Goal: Task Accomplishment & Management: Use online tool/utility

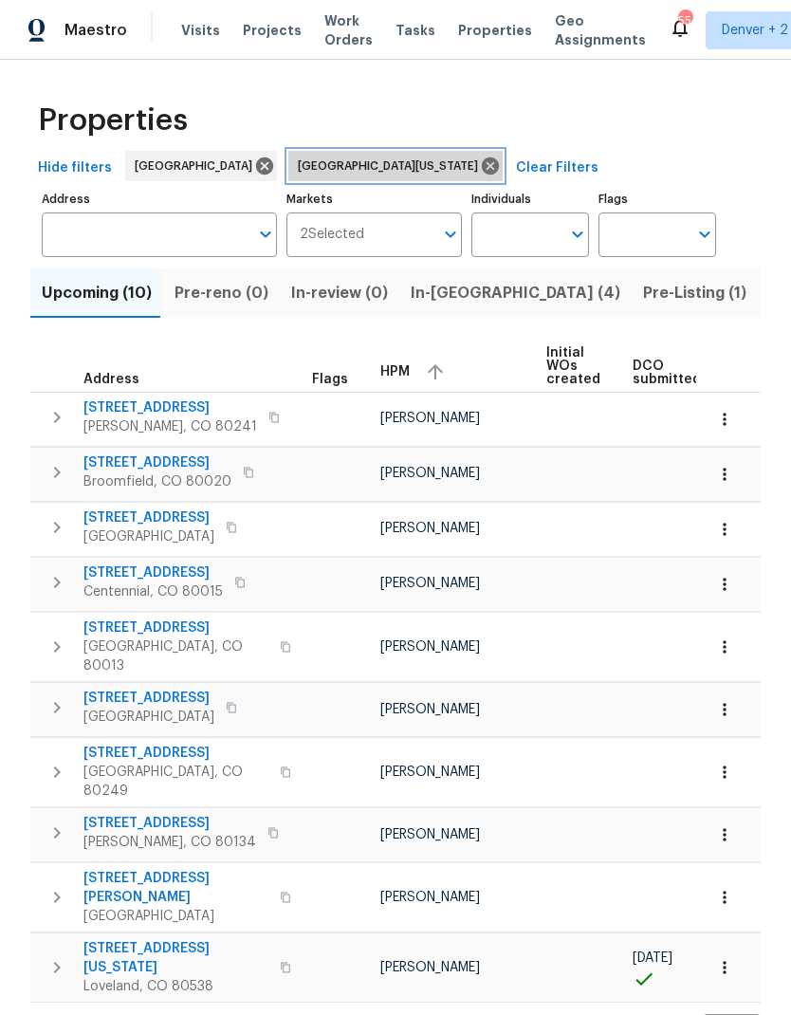
click at [482, 165] on icon at bounding box center [490, 165] width 17 height 17
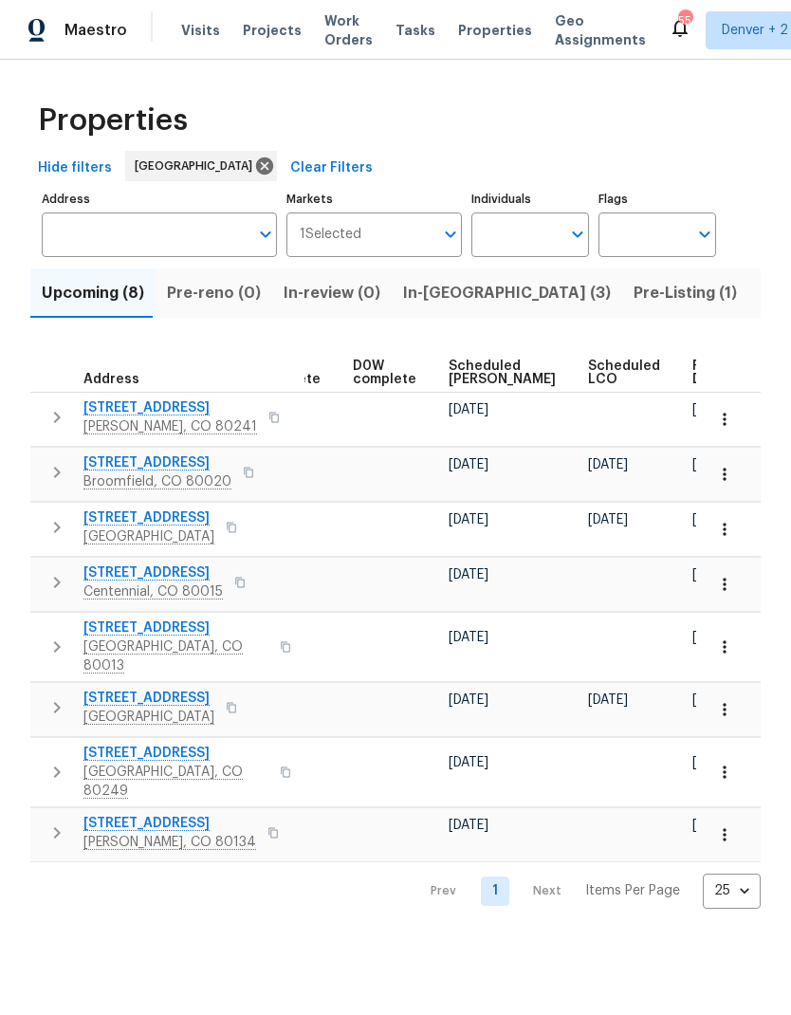
scroll to position [0, 475]
click at [720, 525] on icon "button" at bounding box center [724, 529] width 19 height 19
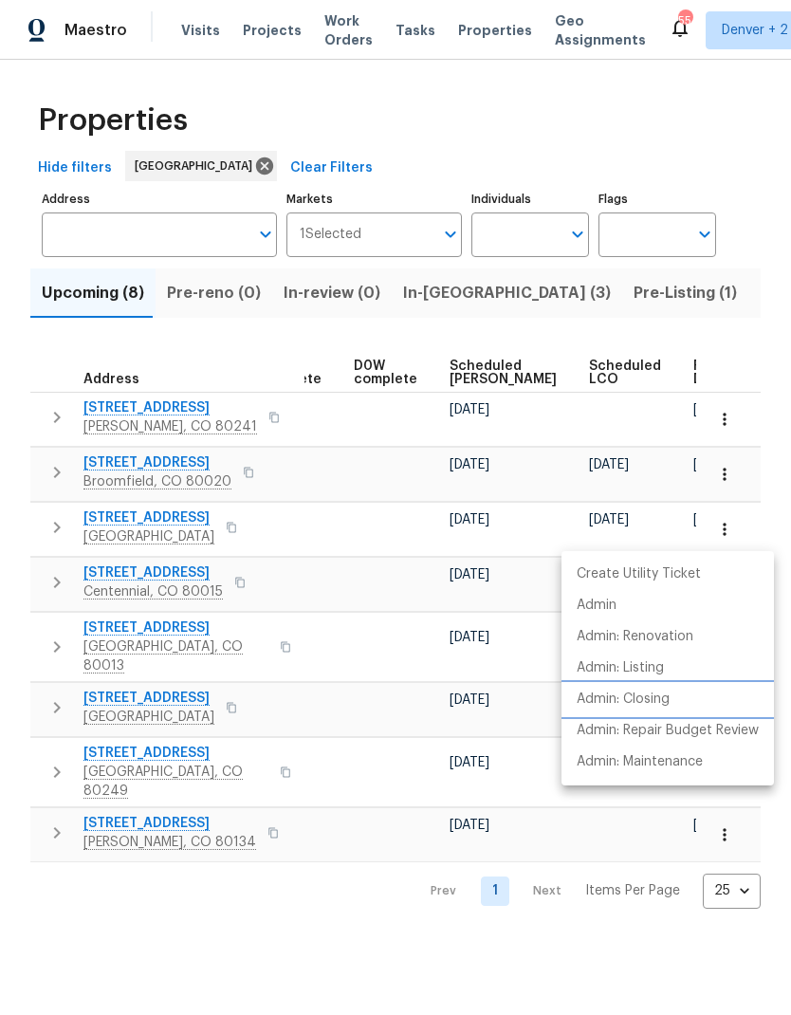
click at [648, 693] on p "Admin: Closing" at bounding box center [623, 700] width 93 height 20
click at [184, 33] on div at bounding box center [395, 507] width 791 height 1015
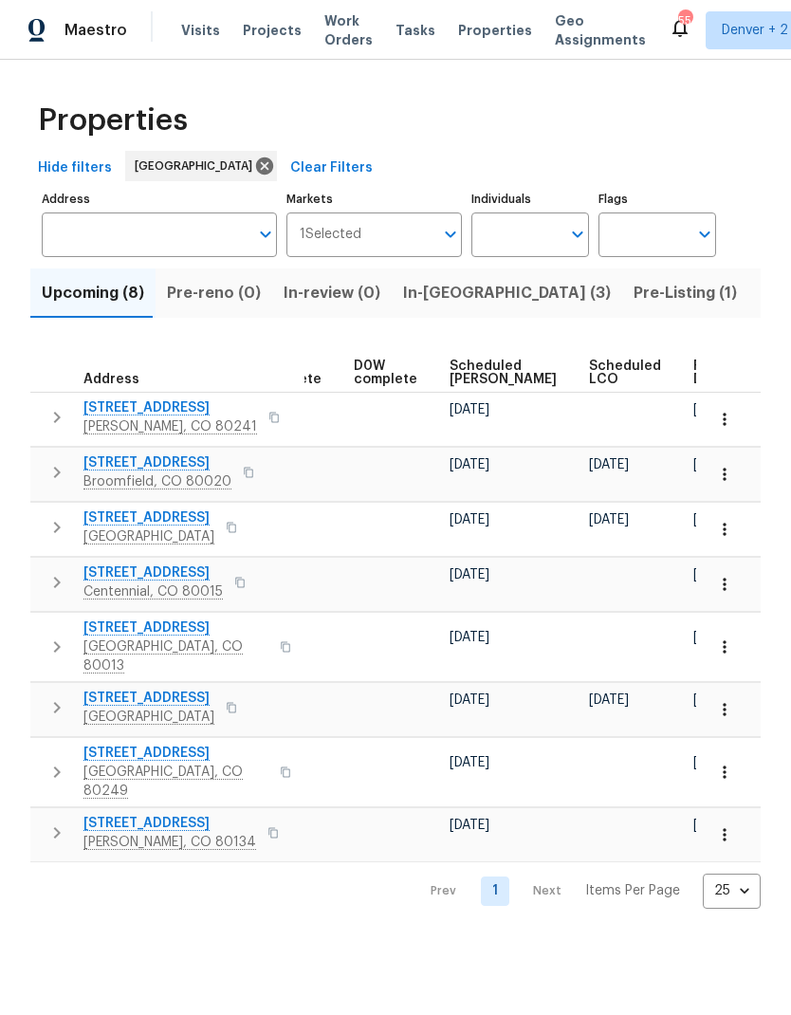
click at [197, 30] on span "Visits" at bounding box center [200, 30] width 39 height 19
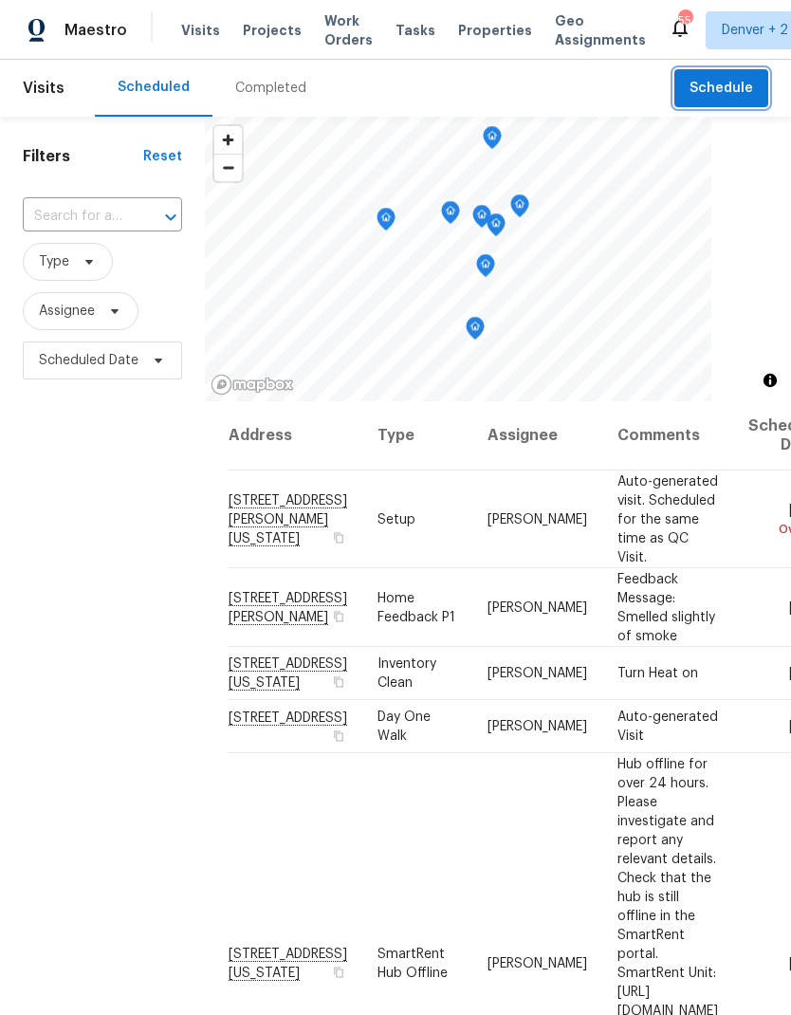
click at [730, 96] on span "Schedule" at bounding box center [722, 89] width 64 height 24
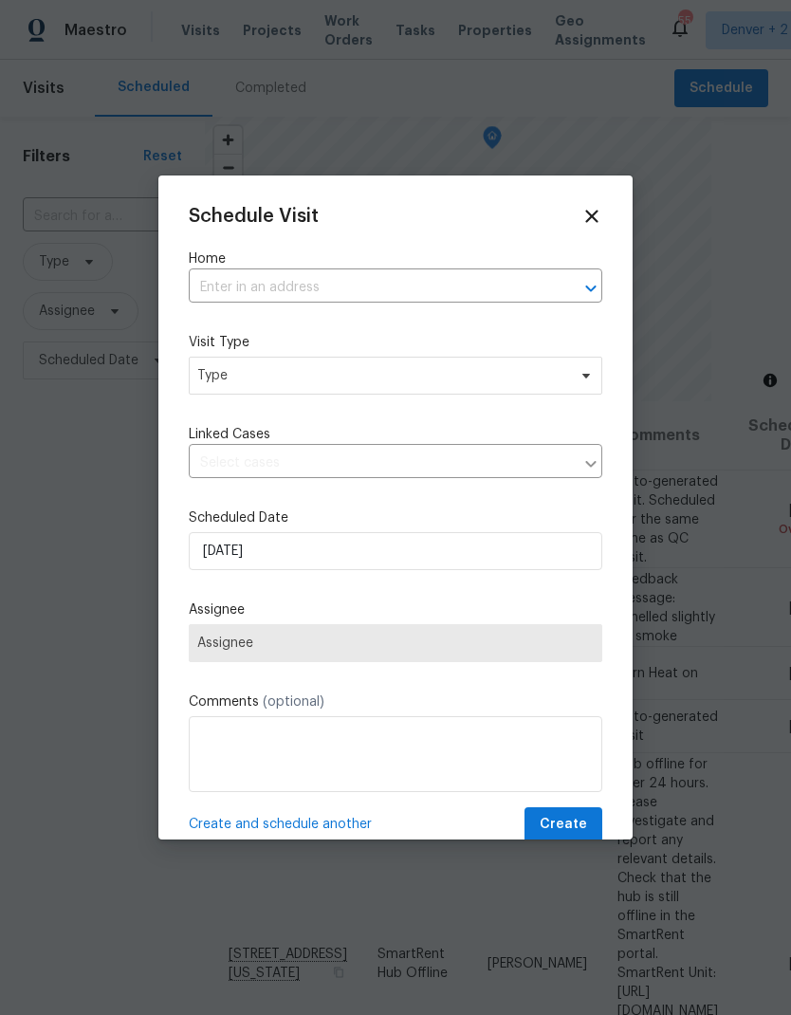
click at [399, 281] on input "text" at bounding box center [369, 287] width 360 height 29
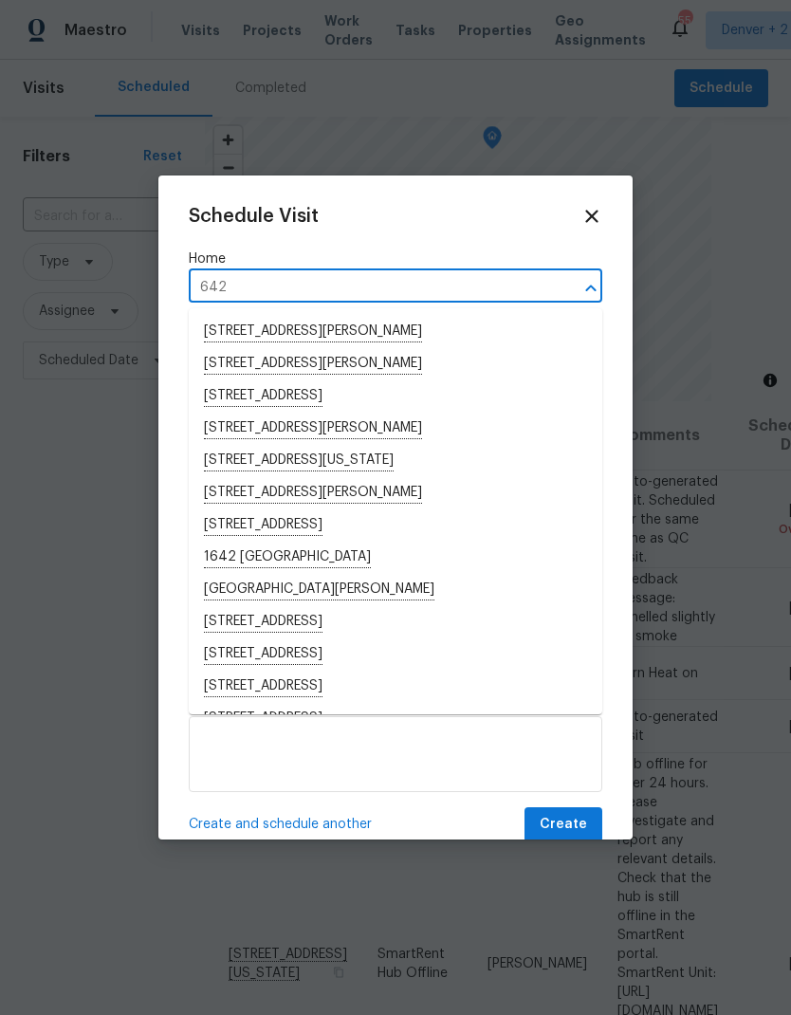
type input "6424"
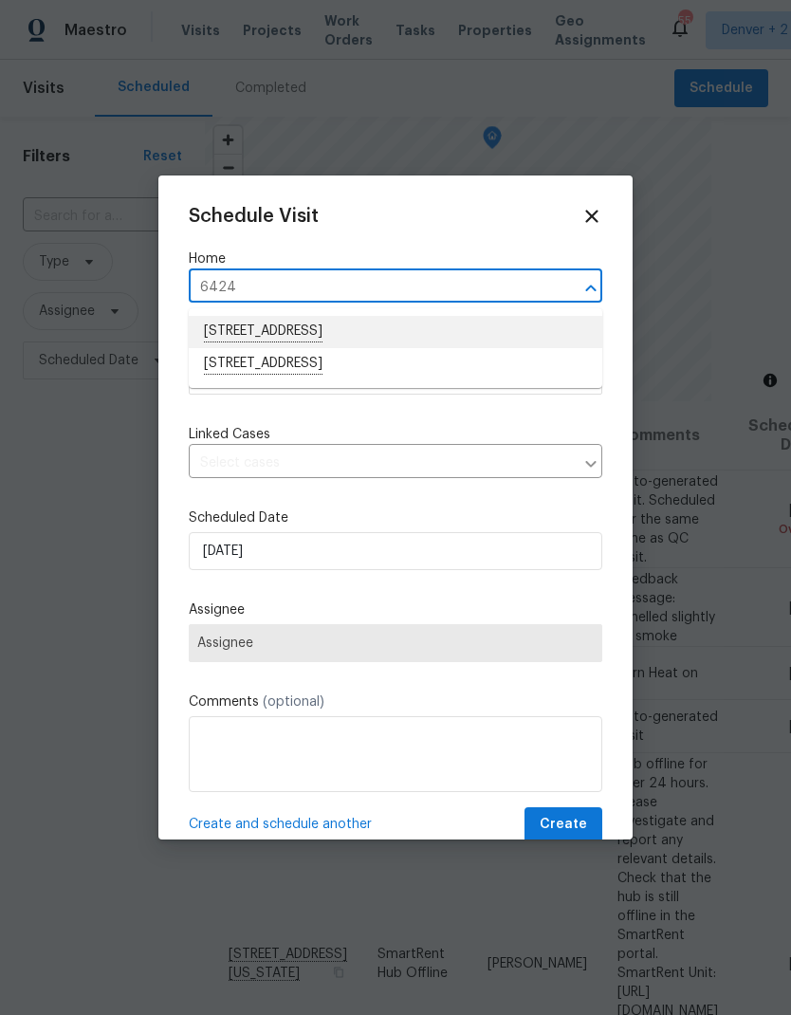
click at [336, 330] on li "[STREET_ADDRESS]" at bounding box center [396, 332] width 414 height 32
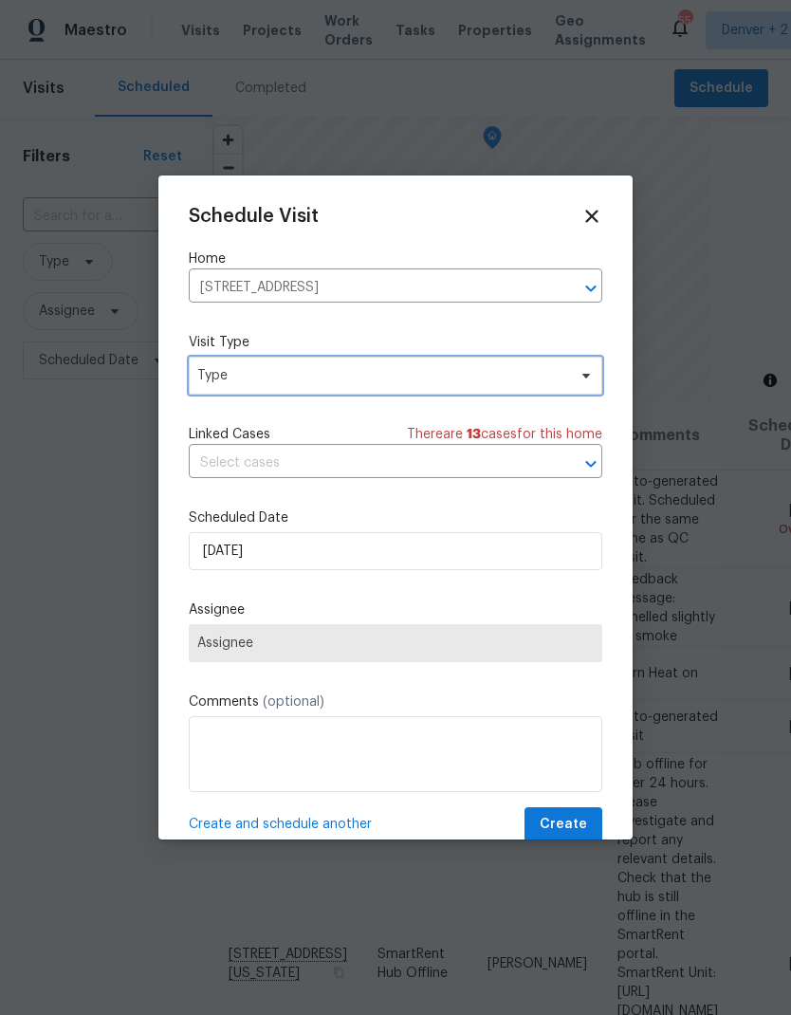
click at [334, 379] on span "Type" at bounding box center [381, 375] width 369 height 19
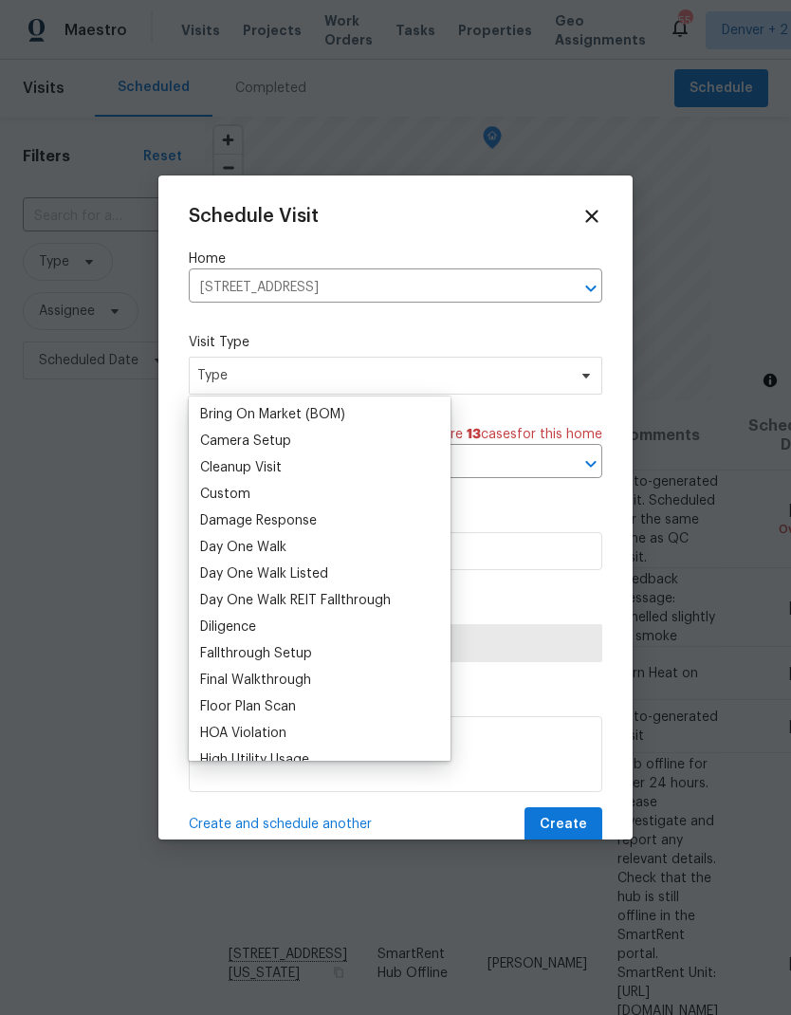
scroll to position [216, 0]
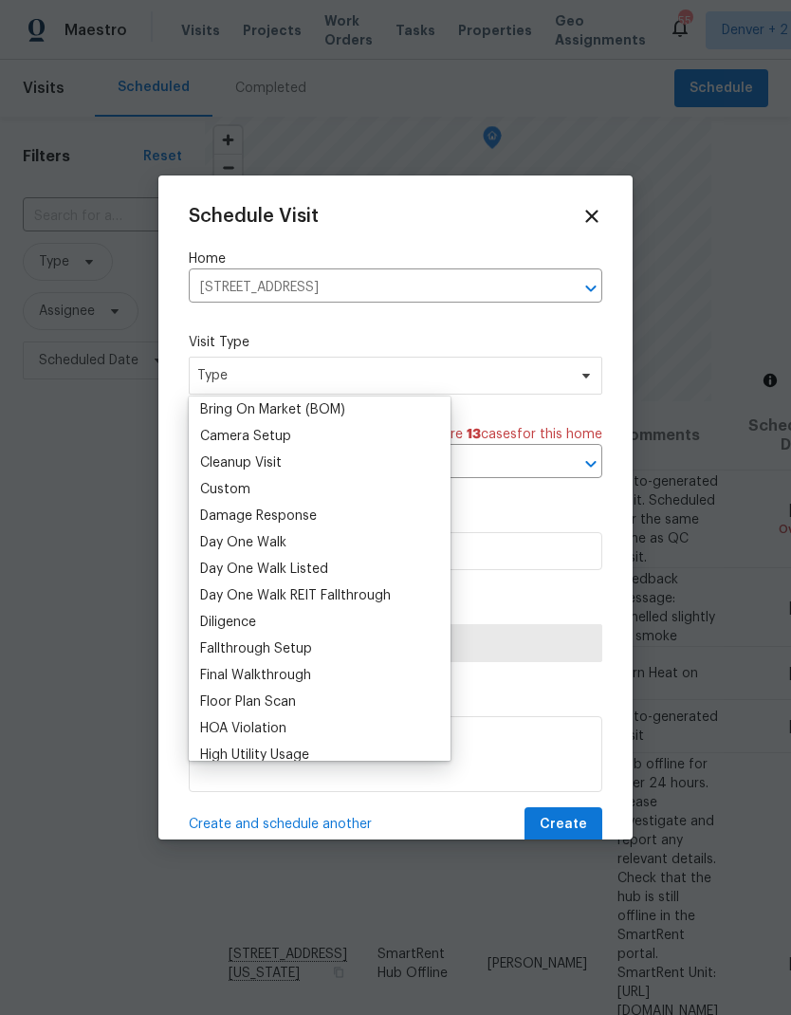
click at [244, 490] on div "Custom" at bounding box center [225, 489] width 50 height 19
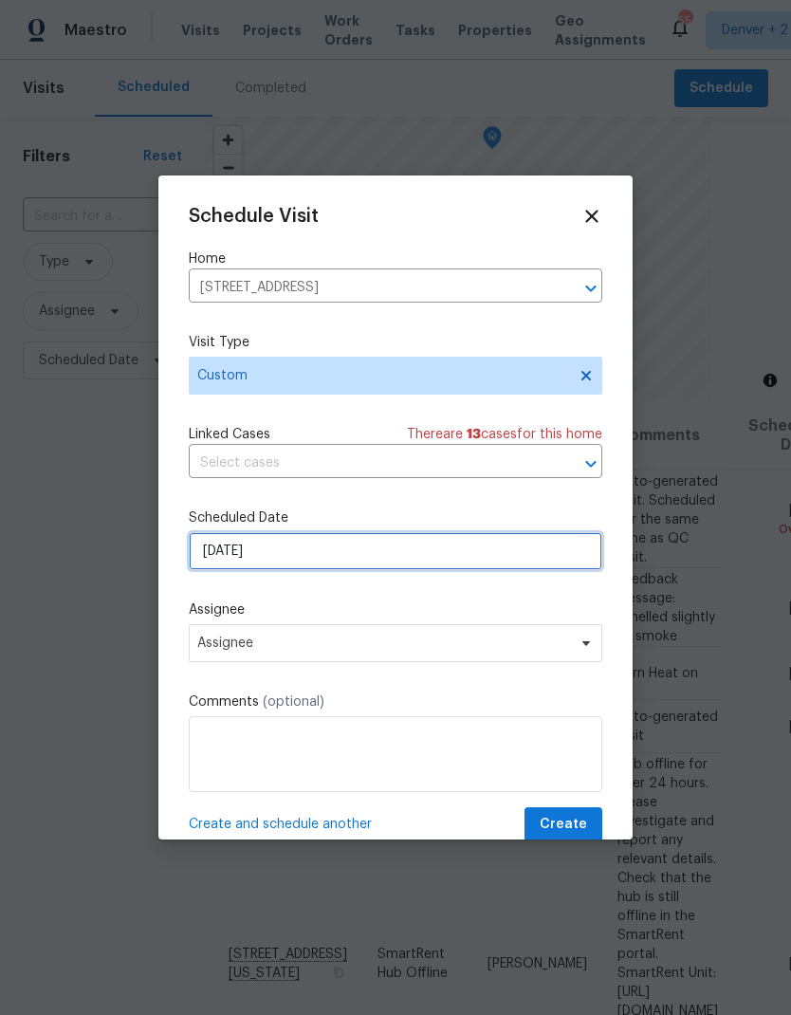
click at [331, 554] on input "[DATE]" at bounding box center [396, 551] width 414 height 38
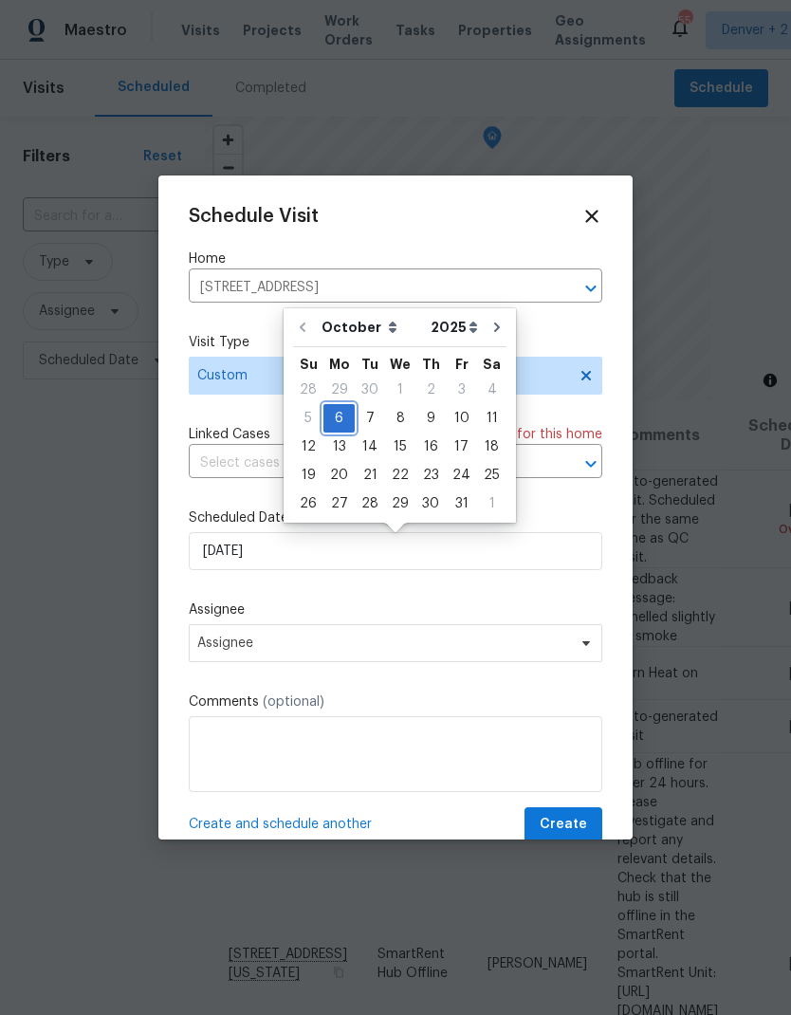
click at [342, 420] on div "6" at bounding box center [338, 418] width 31 height 27
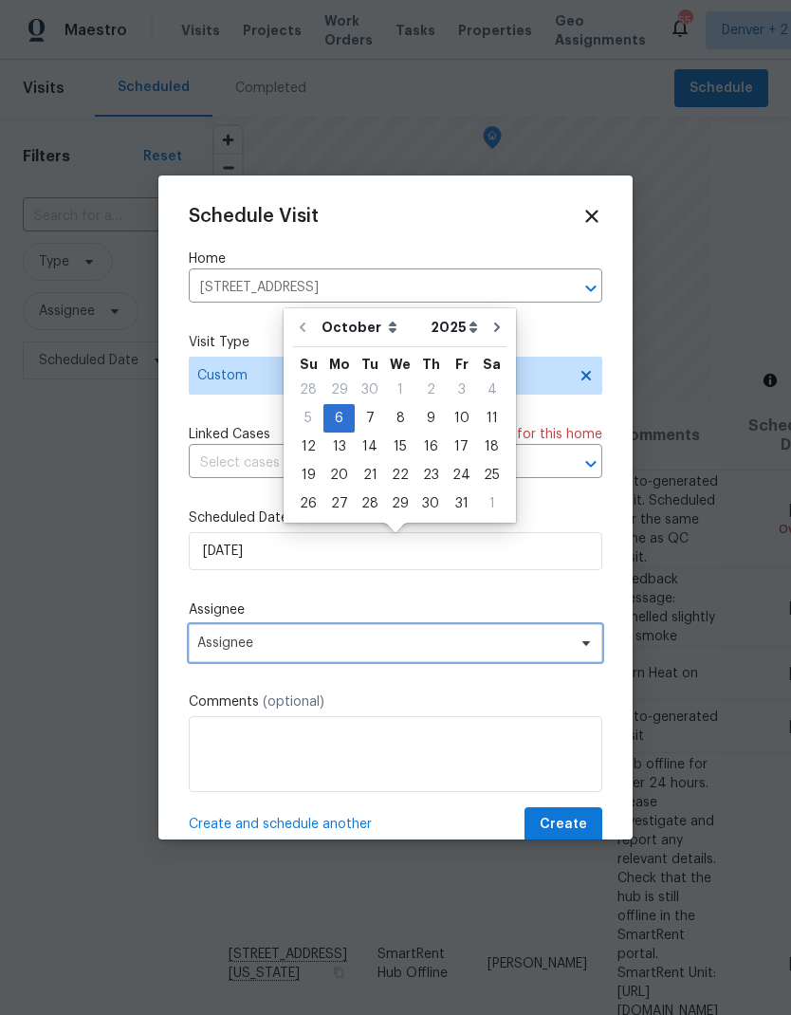
click at [295, 650] on span "Assignee" at bounding box center [383, 643] width 372 height 15
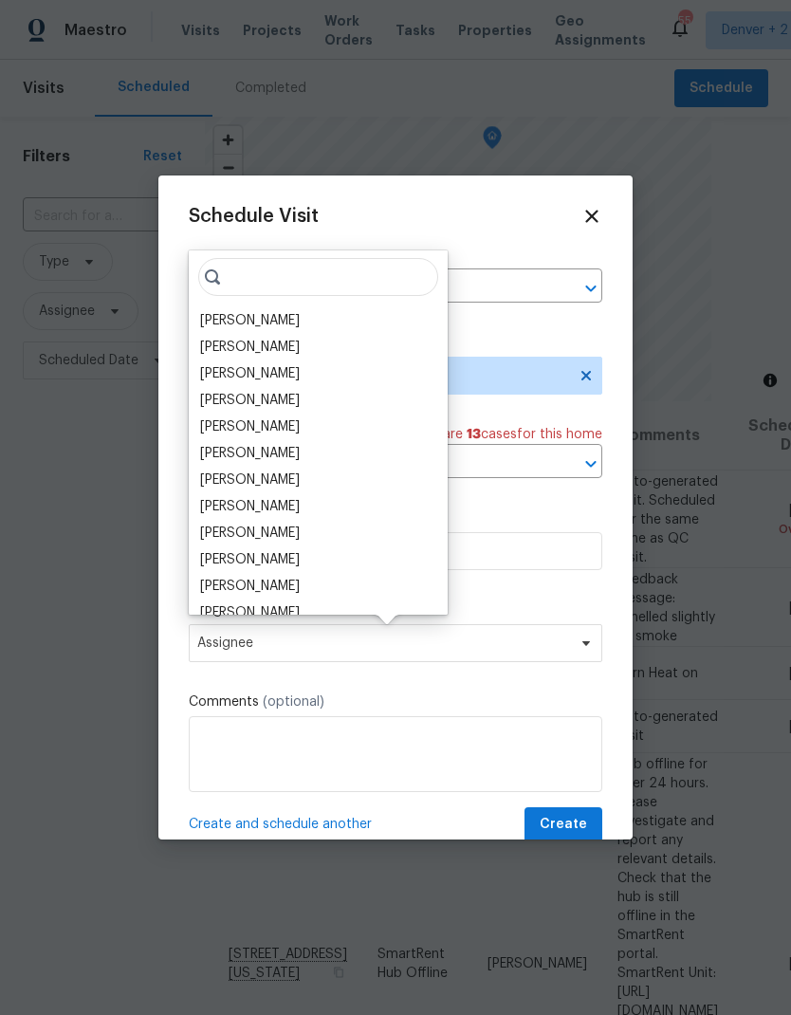
click at [273, 320] on div "[PERSON_NAME]" at bounding box center [250, 320] width 100 height 19
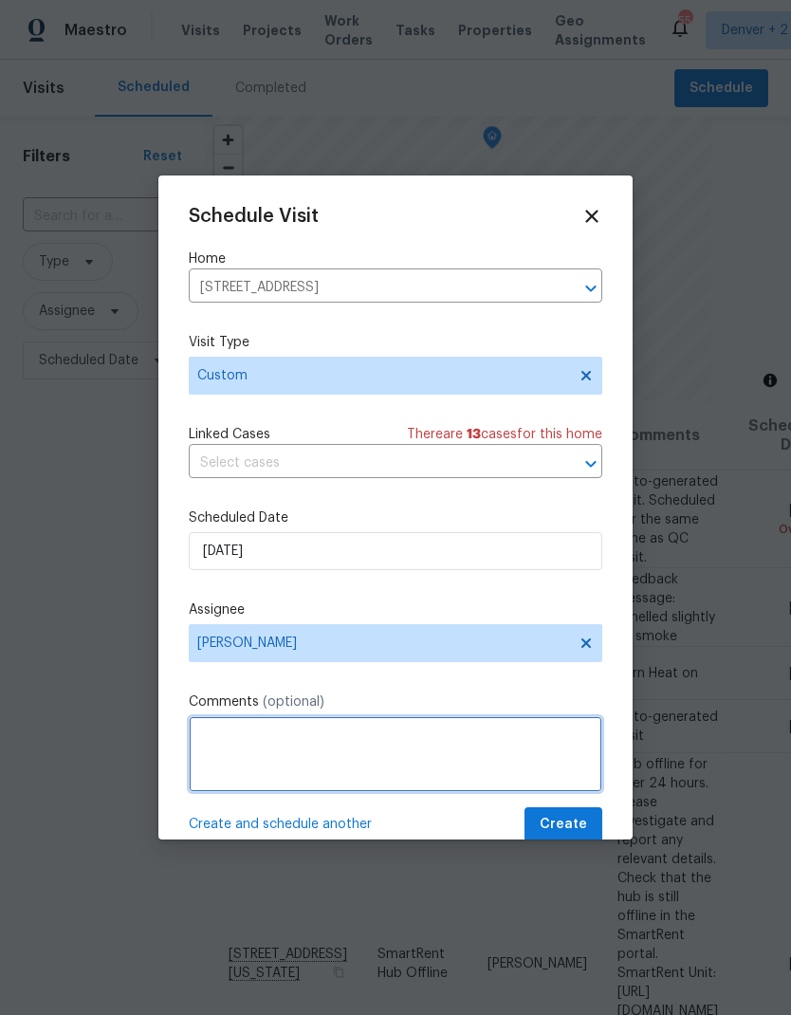
click at [295, 754] on textarea at bounding box center [396, 754] width 414 height 76
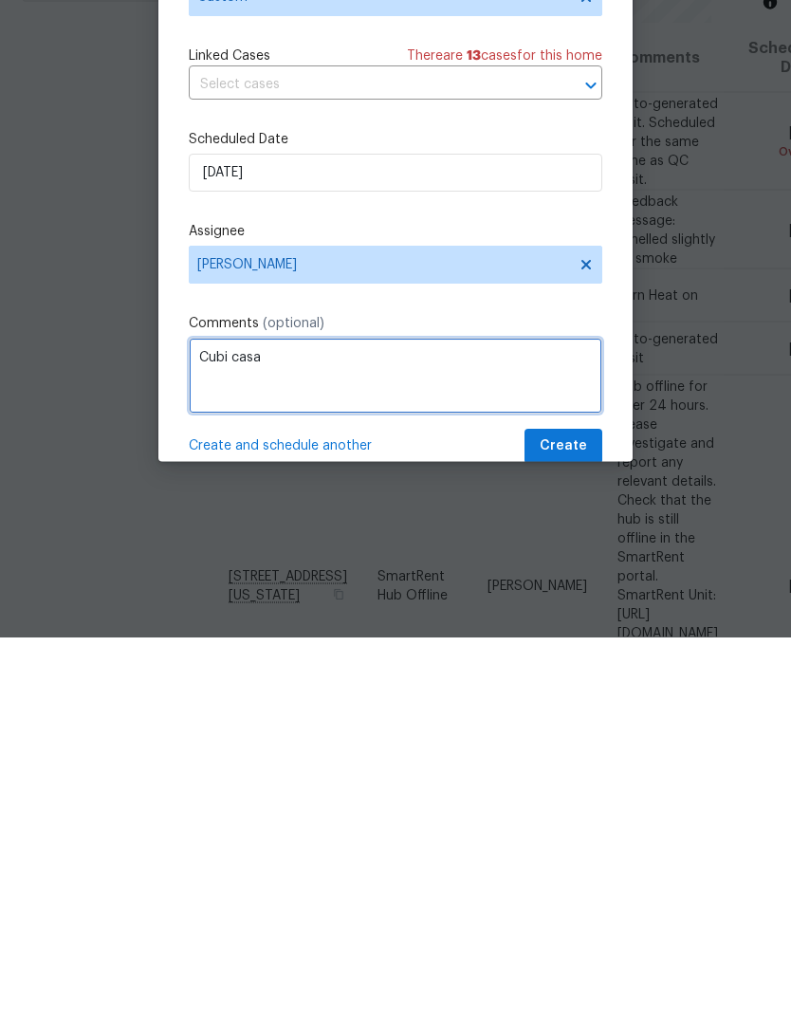
type textarea "Cubi casa"
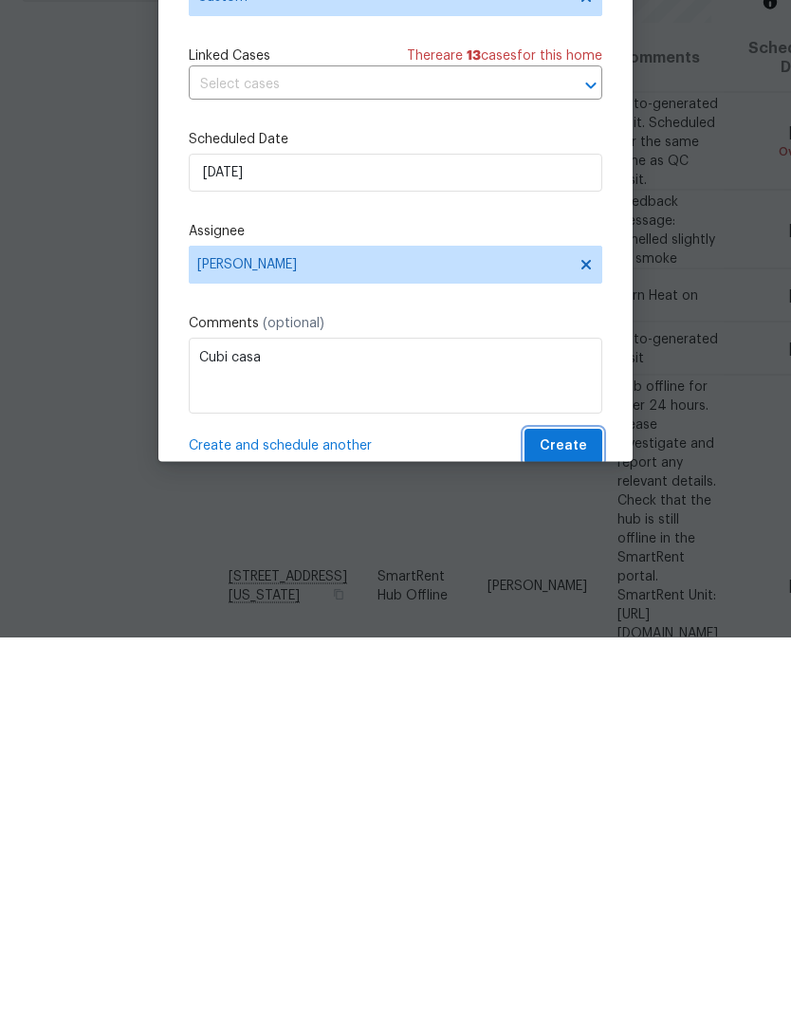
click at [578, 813] on span "Create" at bounding box center [563, 825] width 47 height 24
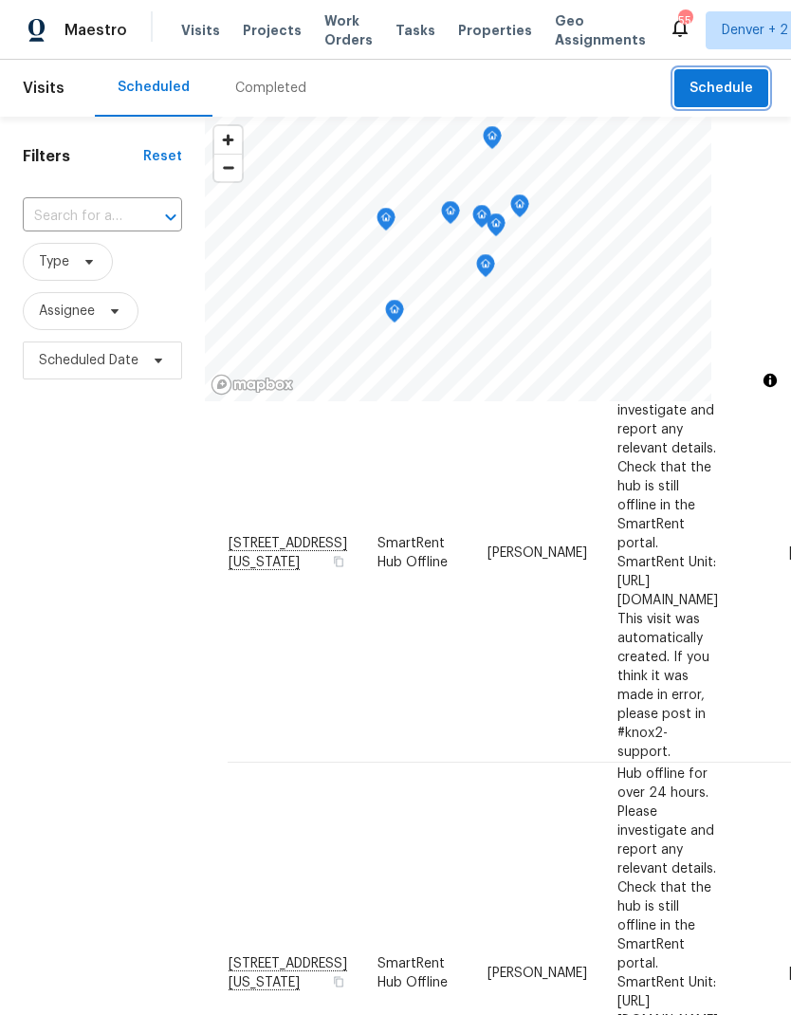
scroll to position [465, 0]
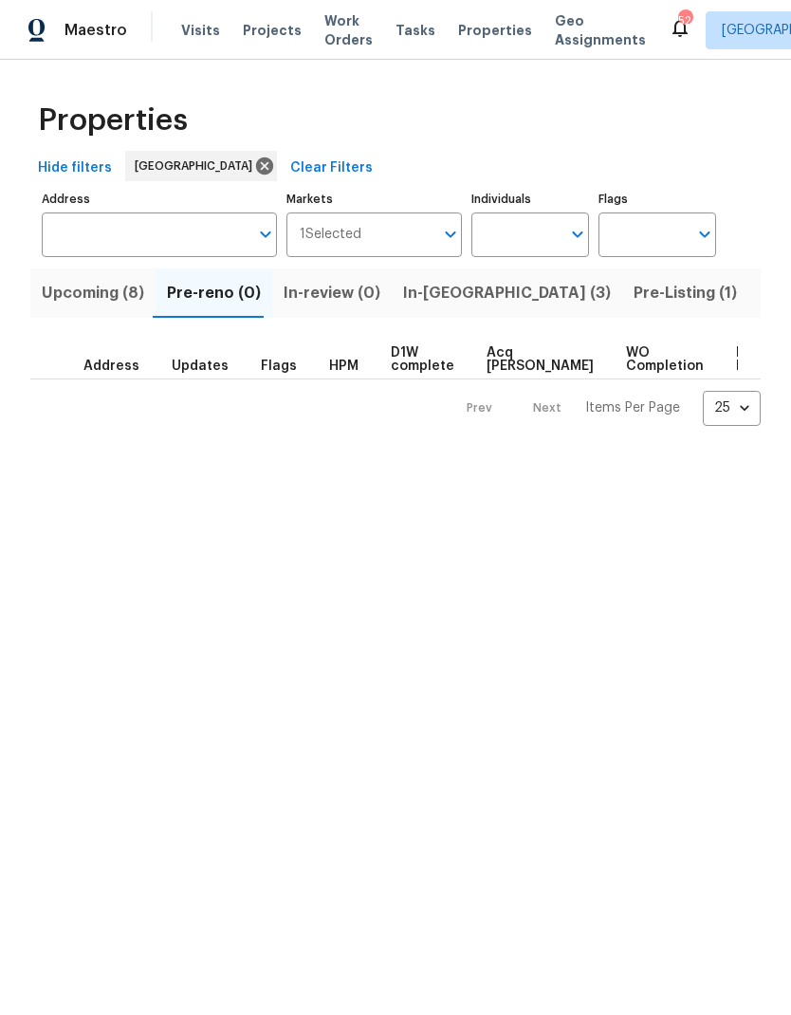
click at [191, 24] on span "Visits" at bounding box center [200, 30] width 39 height 19
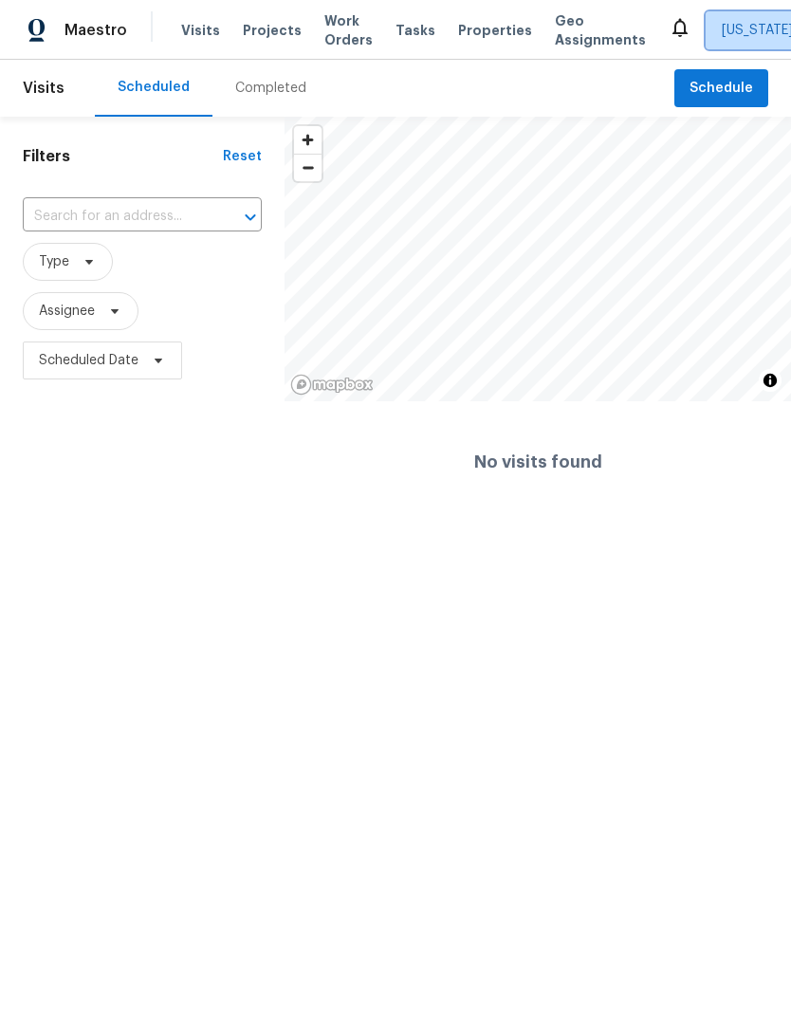
click at [768, 29] on span "[US_STATE] Other" at bounding box center [778, 30] width 112 height 19
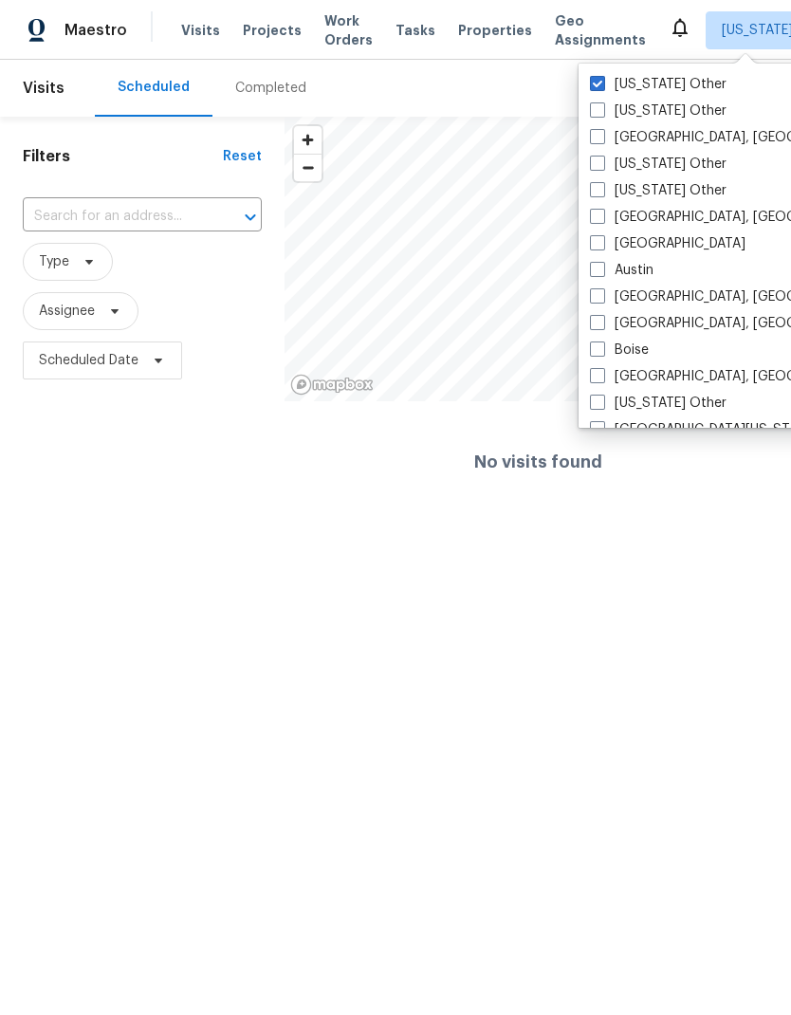
click at [600, 82] on span at bounding box center [597, 83] width 15 height 15
click at [600, 82] on input "[US_STATE] Other" at bounding box center [596, 81] width 12 height 12
checkbox input "true"
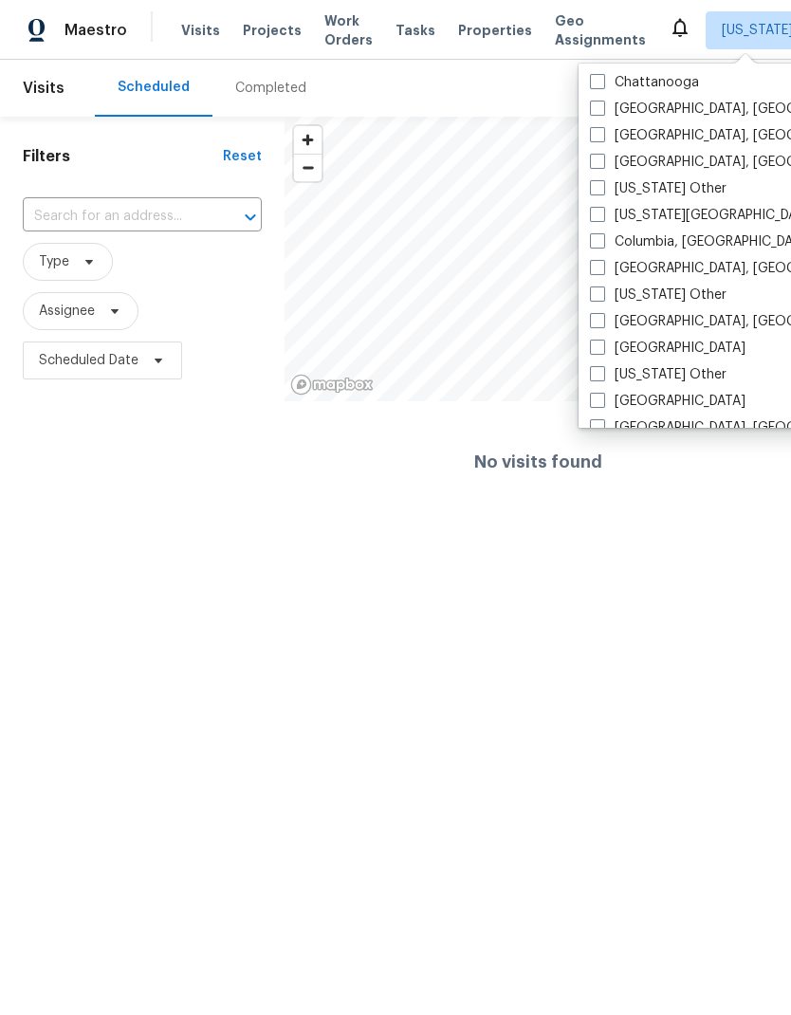
scroll to position [428, 0]
click at [609, 393] on label "[GEOGRAPHIC_DATA]" at bounding box center [668, 400] width 156 height 19
click at [602, 393] on input "[GEOGRAPHIC_DATA]" at bounding box center [596, 397] width 12 height 12
checkbox input "true"
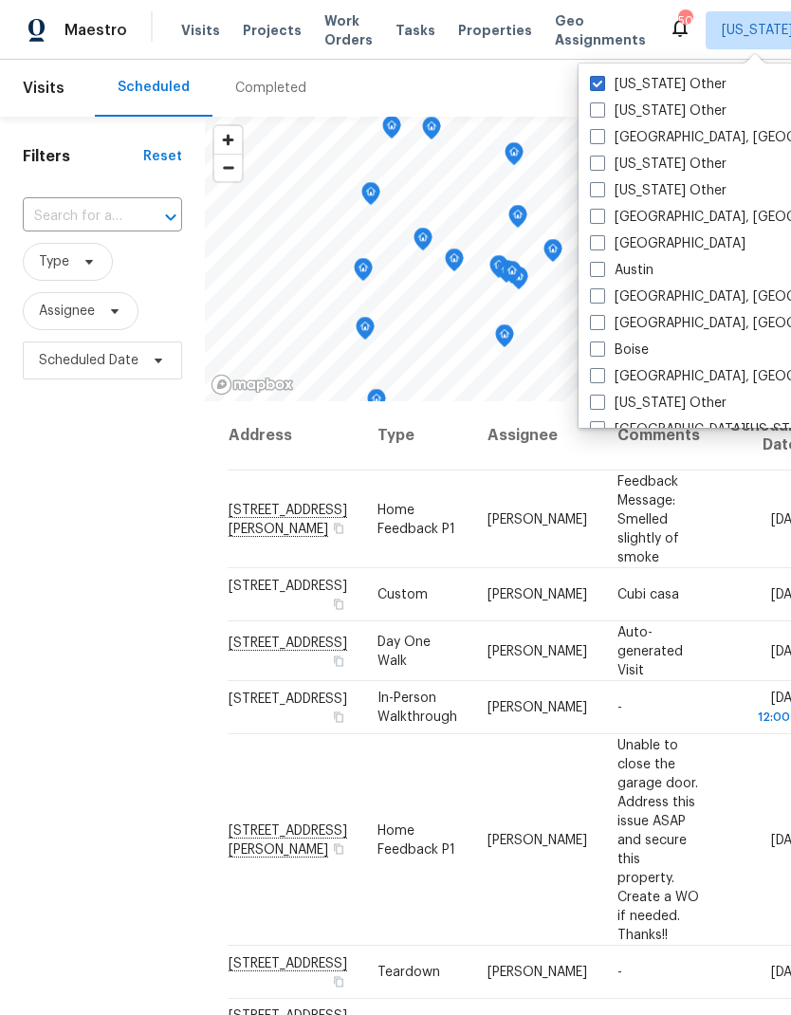
click at [601, 86] on span at bounding box center [597, 83] width 15 height 15
click at [601, 86] on input "[US_STATE] Other" at bounding box center [596, 81] width 12 height 12
checkbox input "false"
click at [484, 83] on div "Scheduled Completed" at bounding box center [385, 88] width 580 height 57
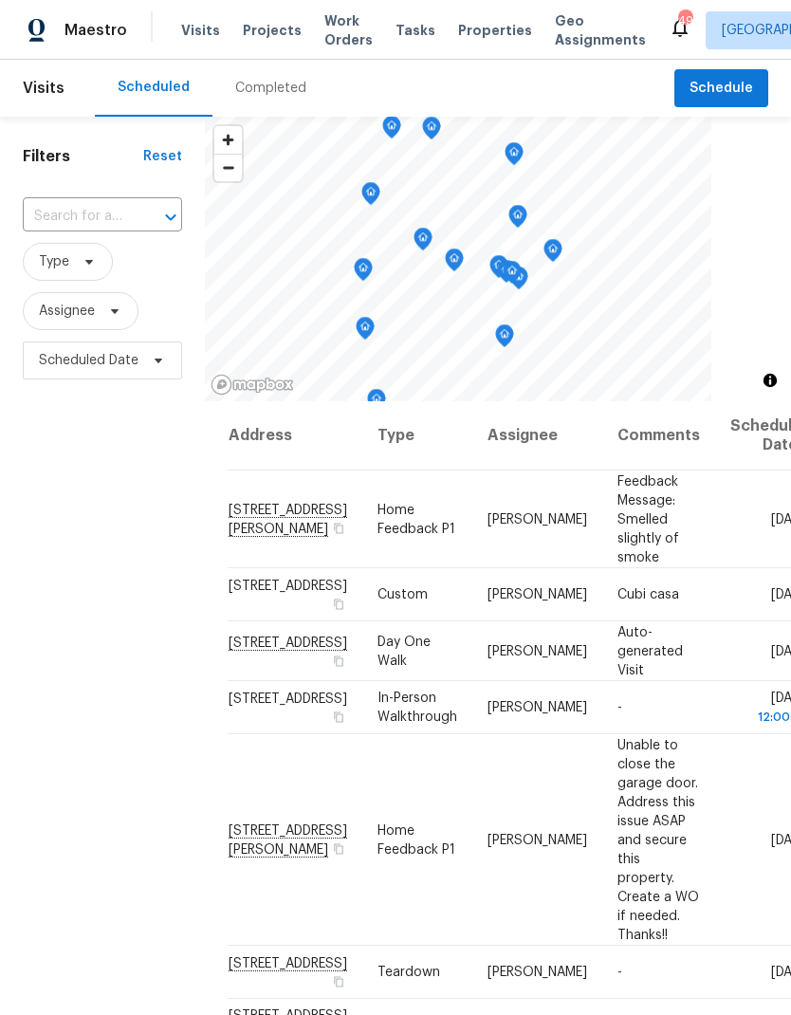
click at [330, 28] on span "Work Orders" at bounding box center [348, 30] width 48 height 38
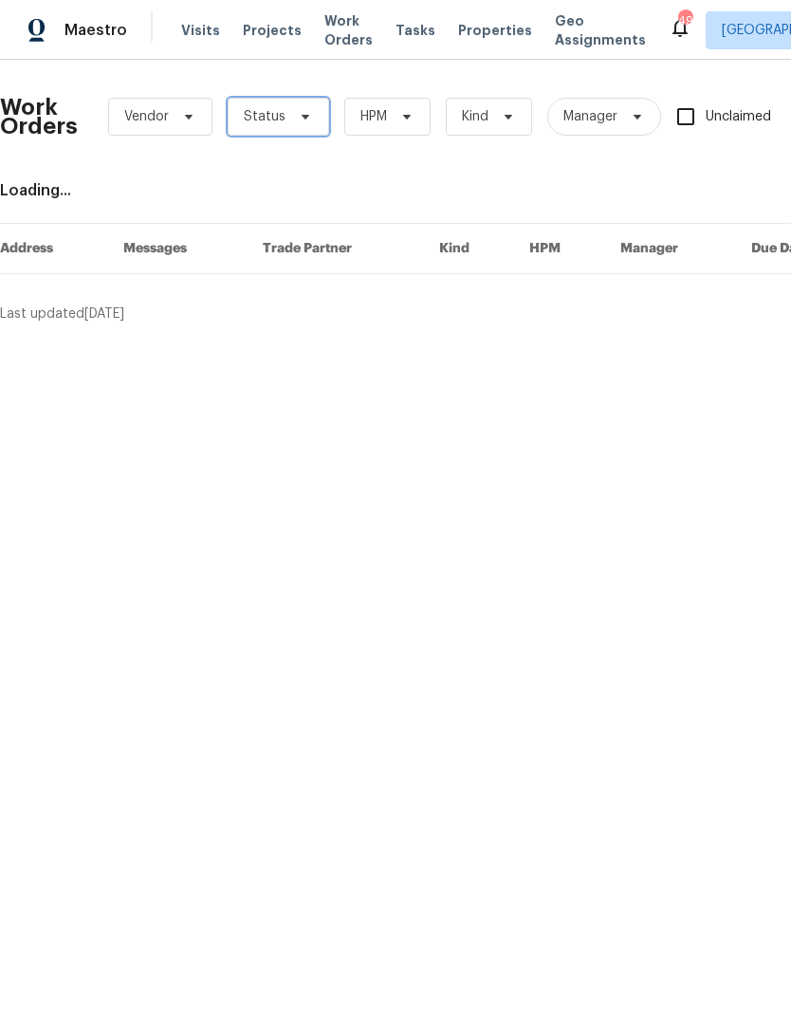
click at [305, 113] on icon at bounding box center [305, 116] width 15 height 15
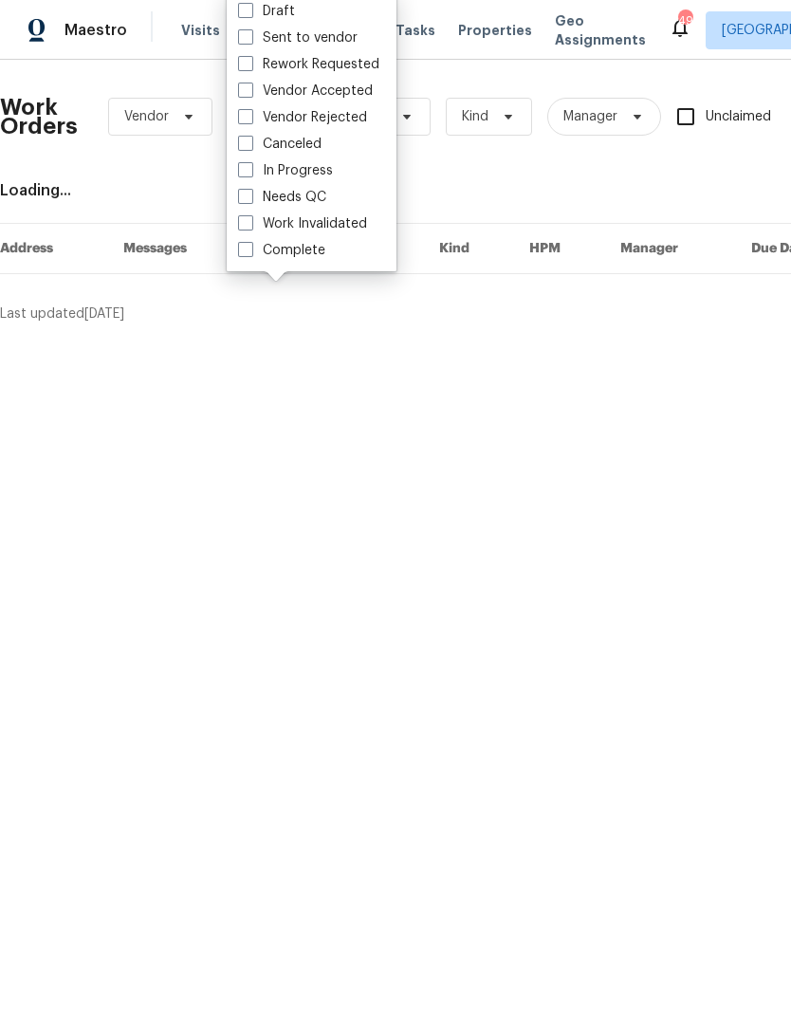
click at [248, 196] on span at bounding box center [245, 196] width 15 height 15
click at [248, 196] on input "Needs QC" at bounding box center [244, 194] width 12 height 12
checkbox input "true"
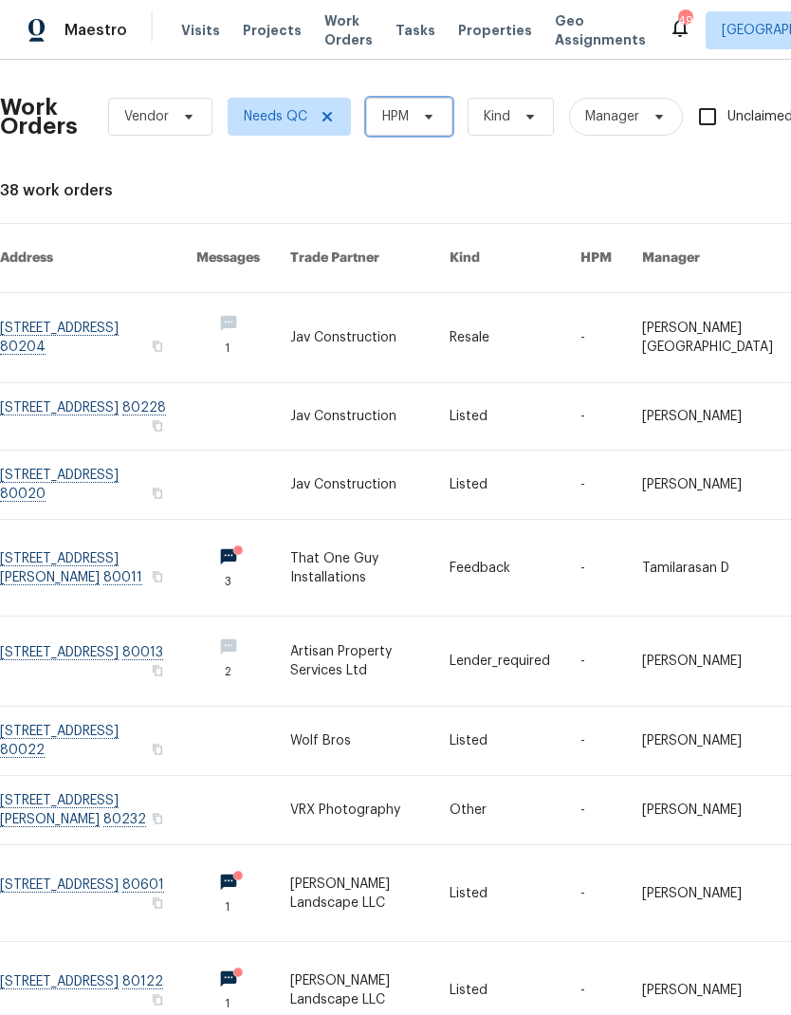
click at [429, 115] on icon at bounding box center [429, 117] width 8 height 5
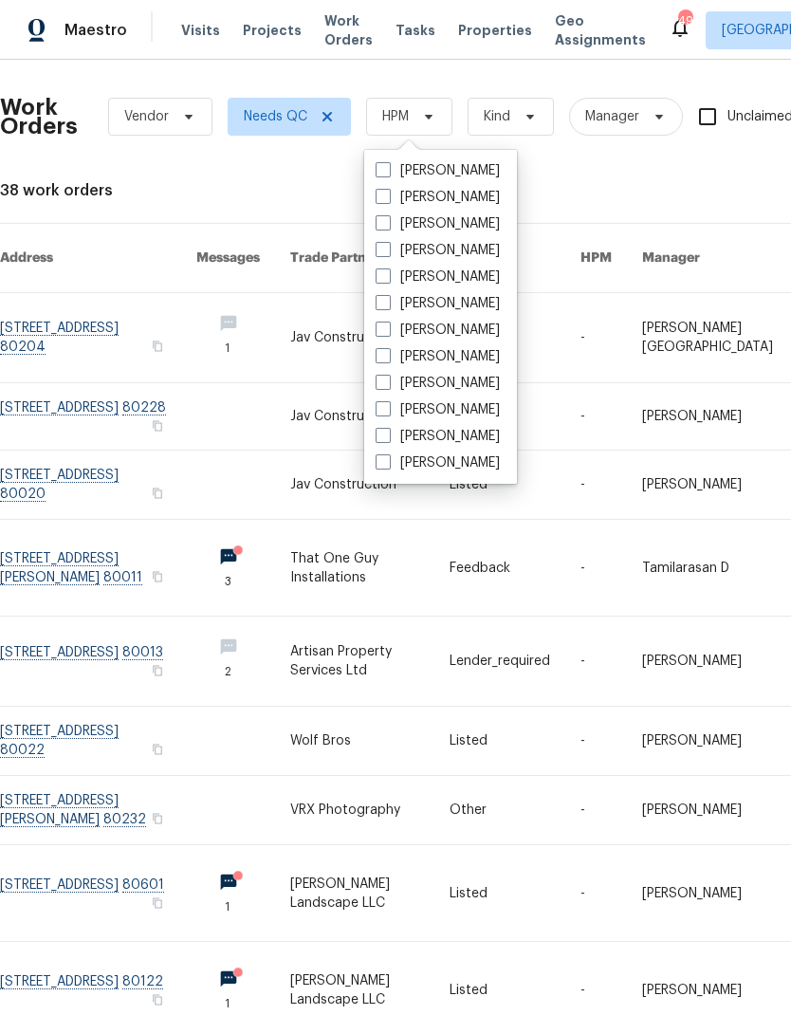
click at [390, 170] on span at bounding box center [383, 169] width 15 height 15
click at [388, 170] on input "[PERSON_NAME]" at bounding box center [382, 167] width 12 height 12
checkbox input "true"
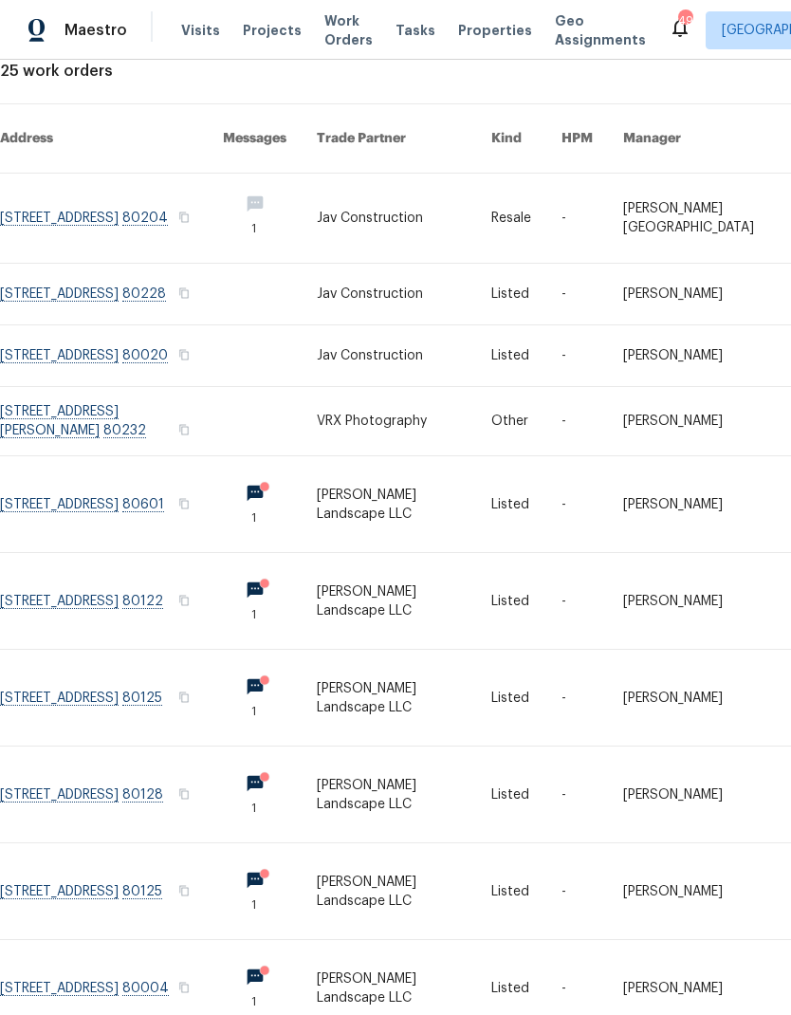
scroll to position [119, 0]
click at [428, 285] on link at bounding box center [404, 295] width 175 height 61
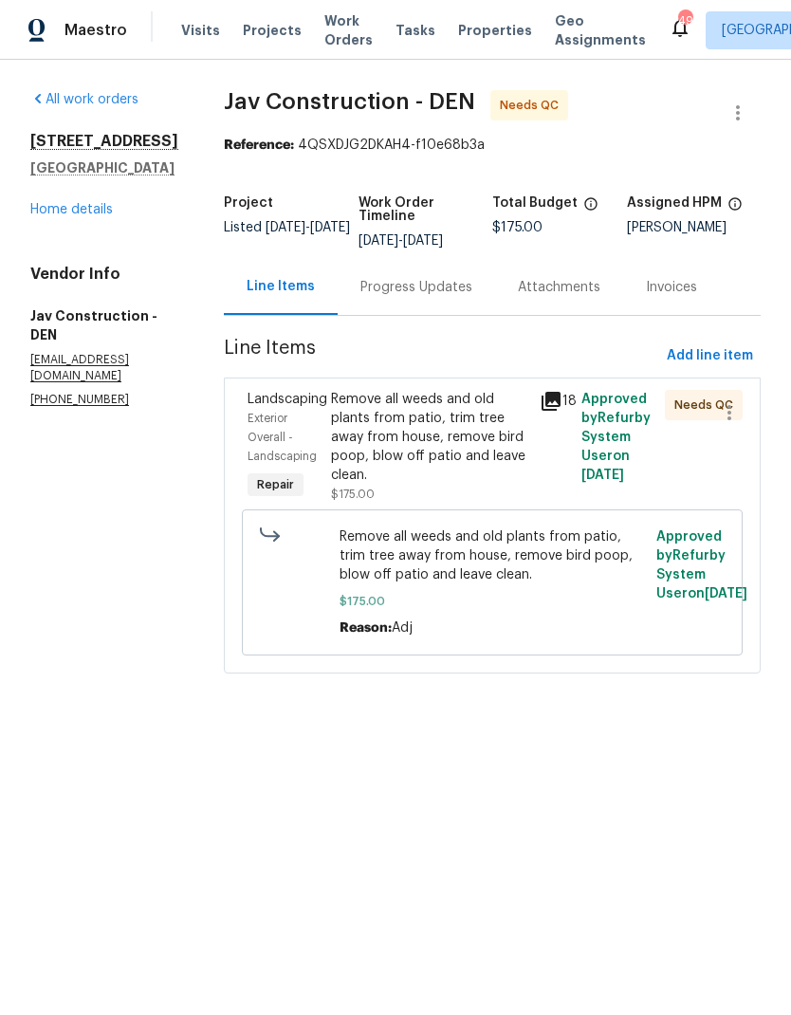
click at [437, 431] on div "Remove all weeds and old plants from patio, trim tree away from house, remove b…" at bounding box center [429, 437] width 197 height 95
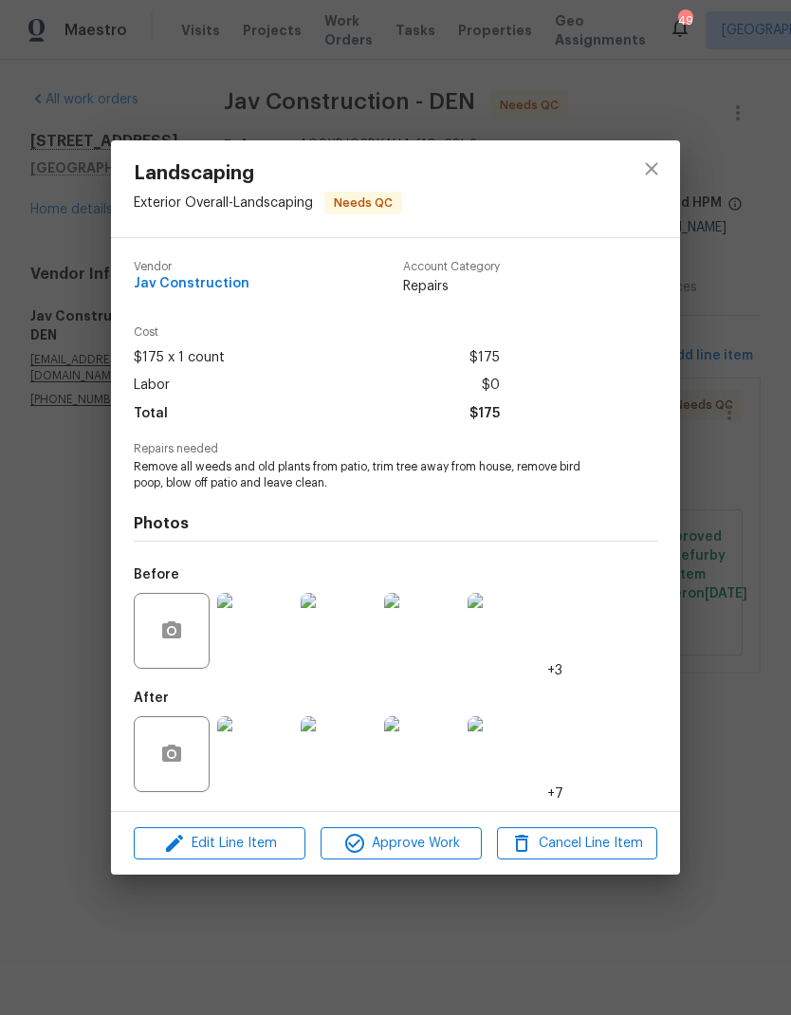
click at [260, 748] on img at bounding box center [255, 754] width 76 height 76
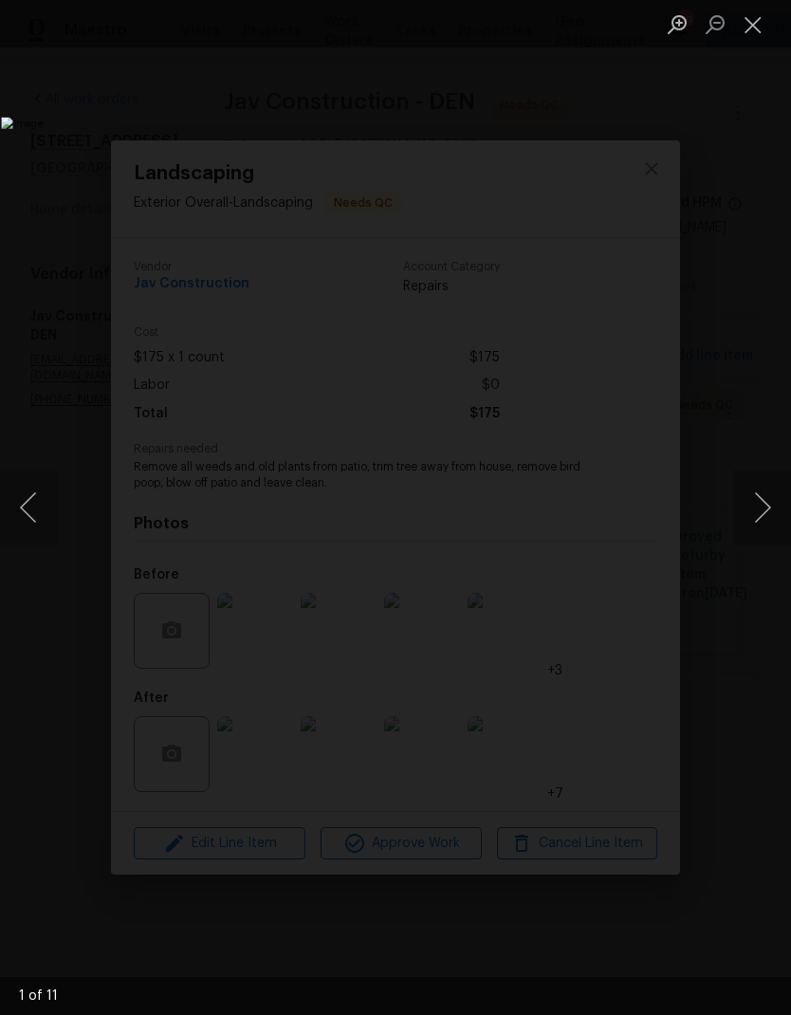
click at [743, 500] on button "Next image" at bounding box center [762, 508] width 57 height 76
click at [747, 497] on button "Next image" at bounding box center [762, 508] width 57 height 76
click at [738, 495] on button "Next image" at bounding box center [762, 508] width 57 height 76
click at [741, 488] on button "Next image" at bounding box center [762, 508] width 57 height 76
click at [744, 491] on button "Next image" at bounding box center [762, 508] width 57 height 76
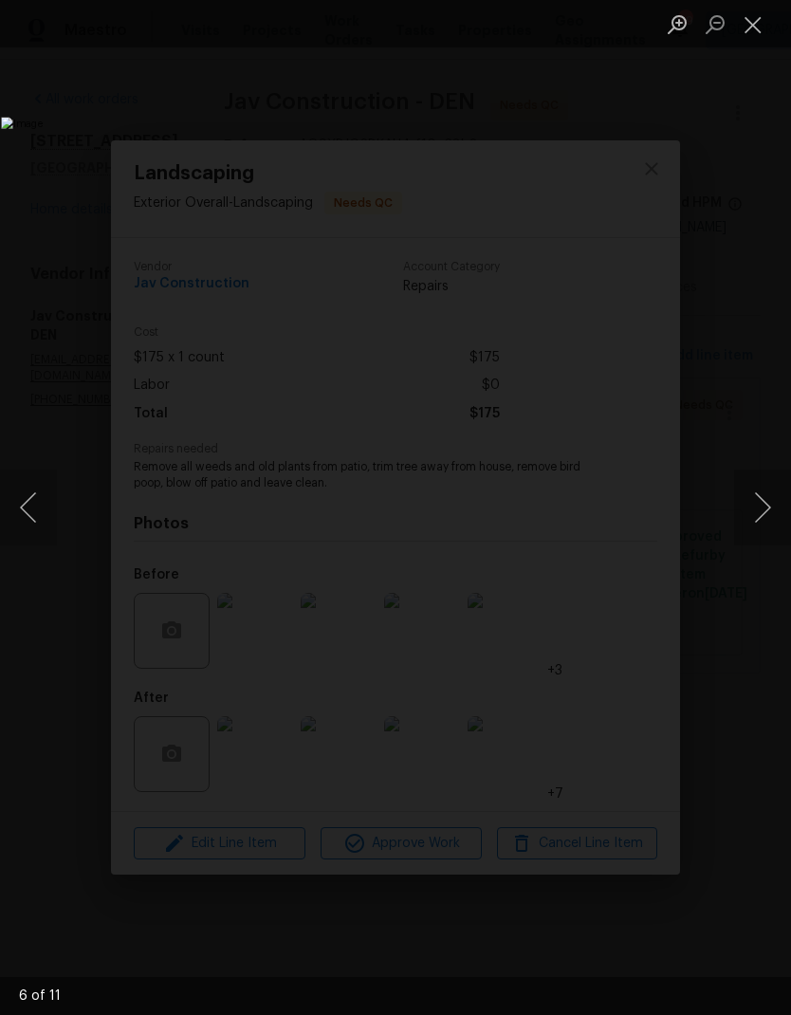
click at [31, 520] on button "Previous image" at bounding box center [28, 508] width 57 height 76
click at [736, 508] on button "Next image" at bounding box center [762, 508] width 57 height 76
click at [755, 27] on button "Close lightbox" at bounding box center [753, 24] width 38 height 33
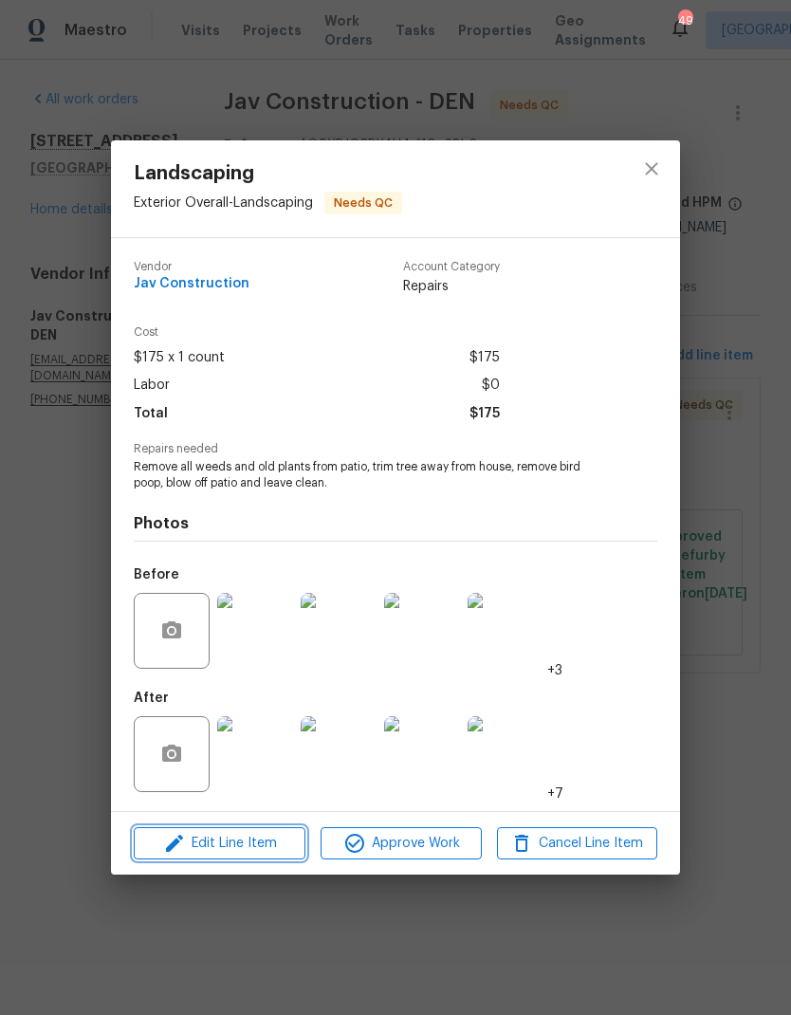
click at [245, 841] on span "Edit Line Item" at bounding box center [219, 844] width 160 height 24
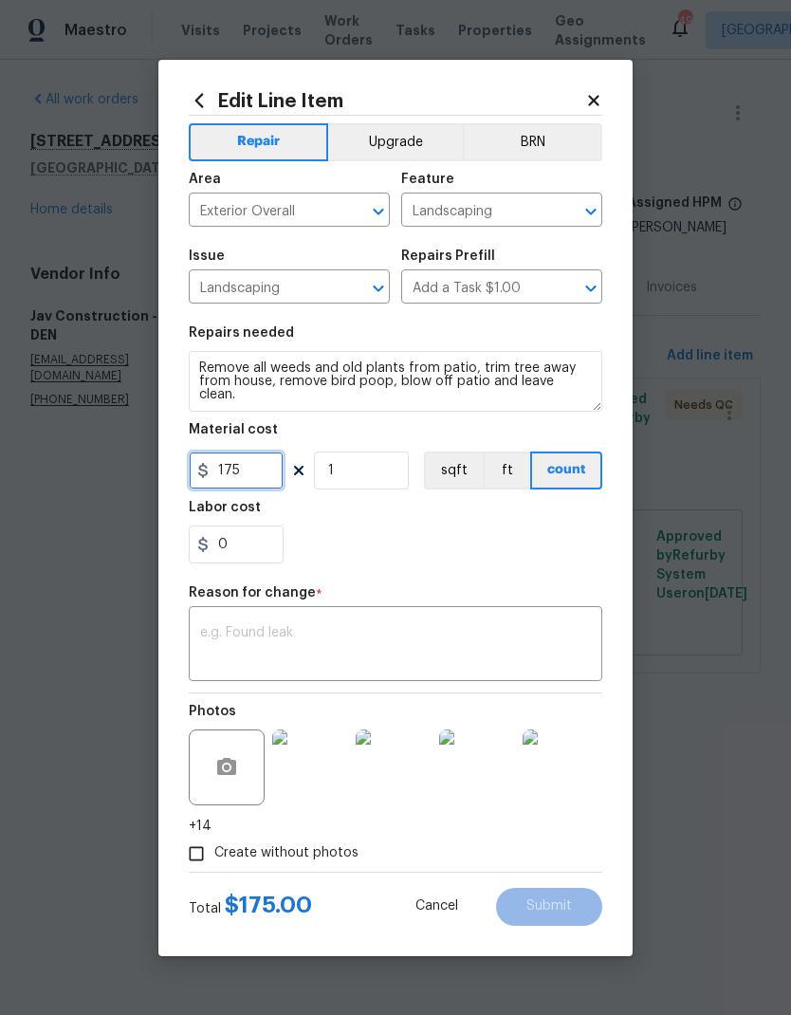
click at [263, 468] on input "175" at bounding box center [236, 471] width 95 height 38
type input "250"
click at [448, 536] on div "0" at bounding box center [396, 545] width 414 height 38
click at [401, 653] on textarea at bounding box center [395, 646] width 391 height 40
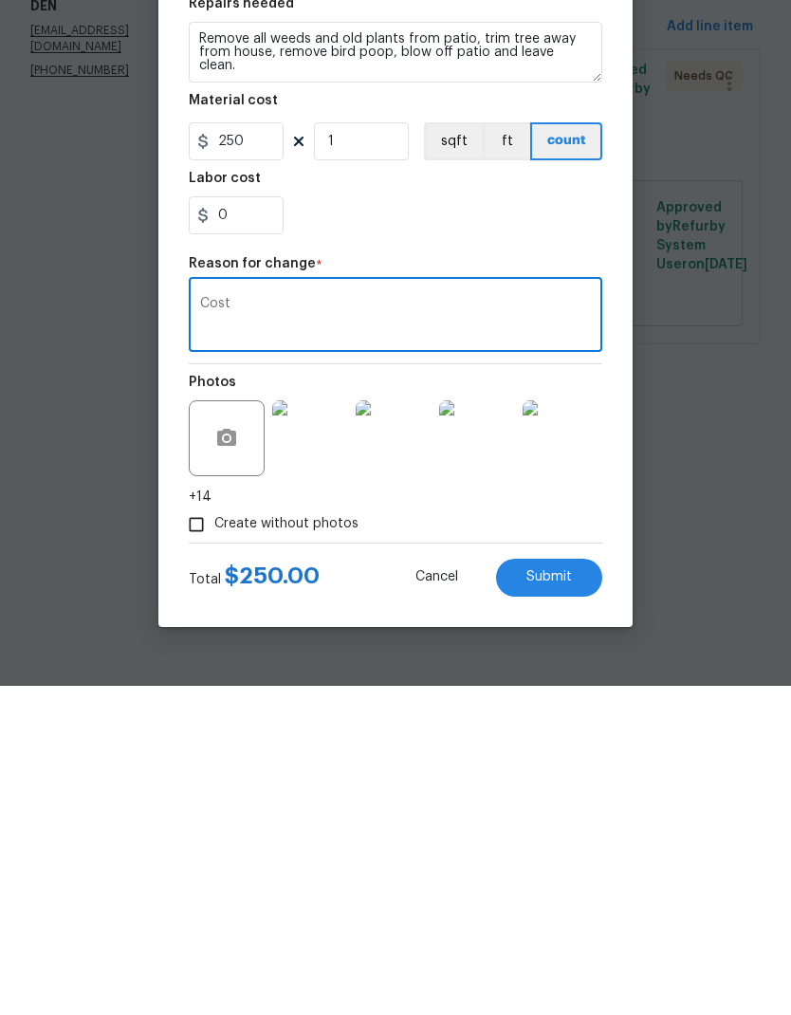
type textarea "Cost"
click at [560, 899] on span "Submit" at bounding box center [550, 906] width 46 height 14
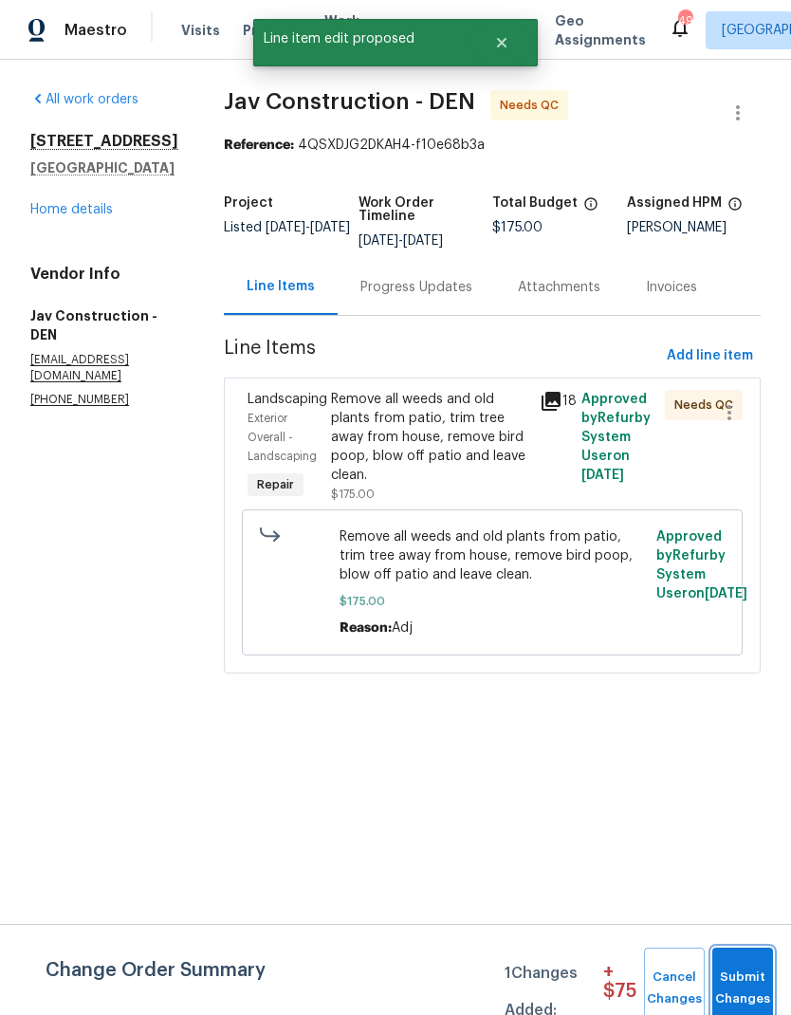
click at [740, 978] on span "Submit Changes" at bounding box center [743, 989] width 42 height 44
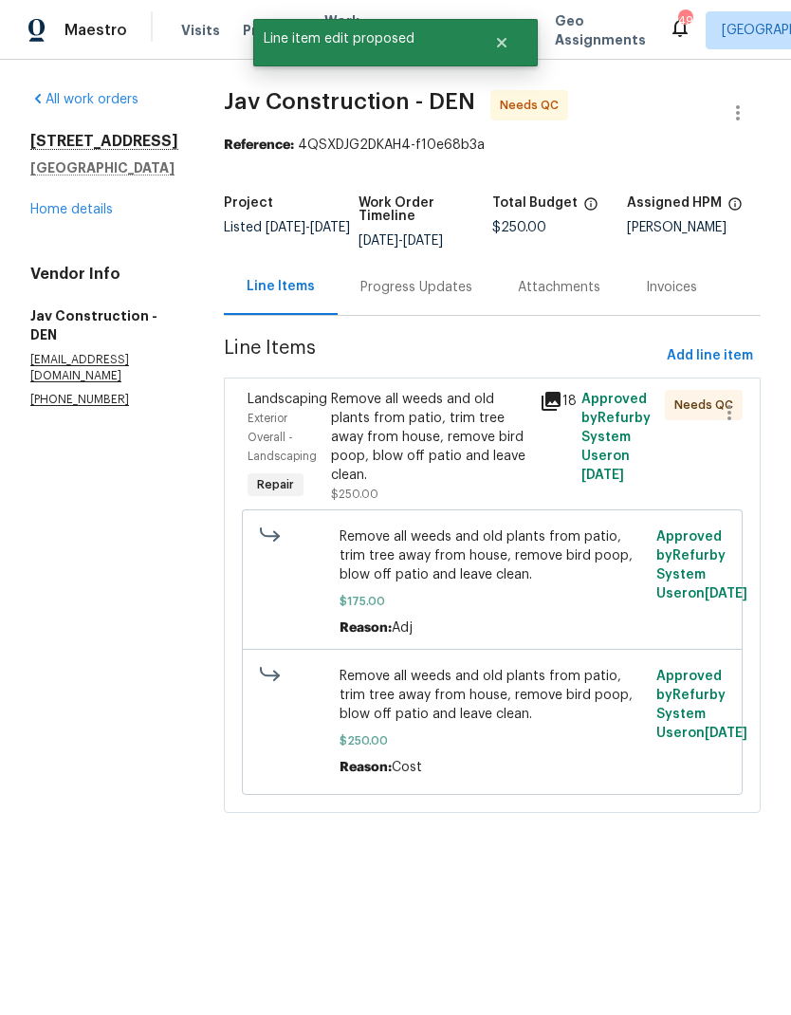
click at [429, 429] on div "Remove all weeds and old plants from patio, trim tree away from house, remove b…" at bounding box center [429, 437] width 197 height 95
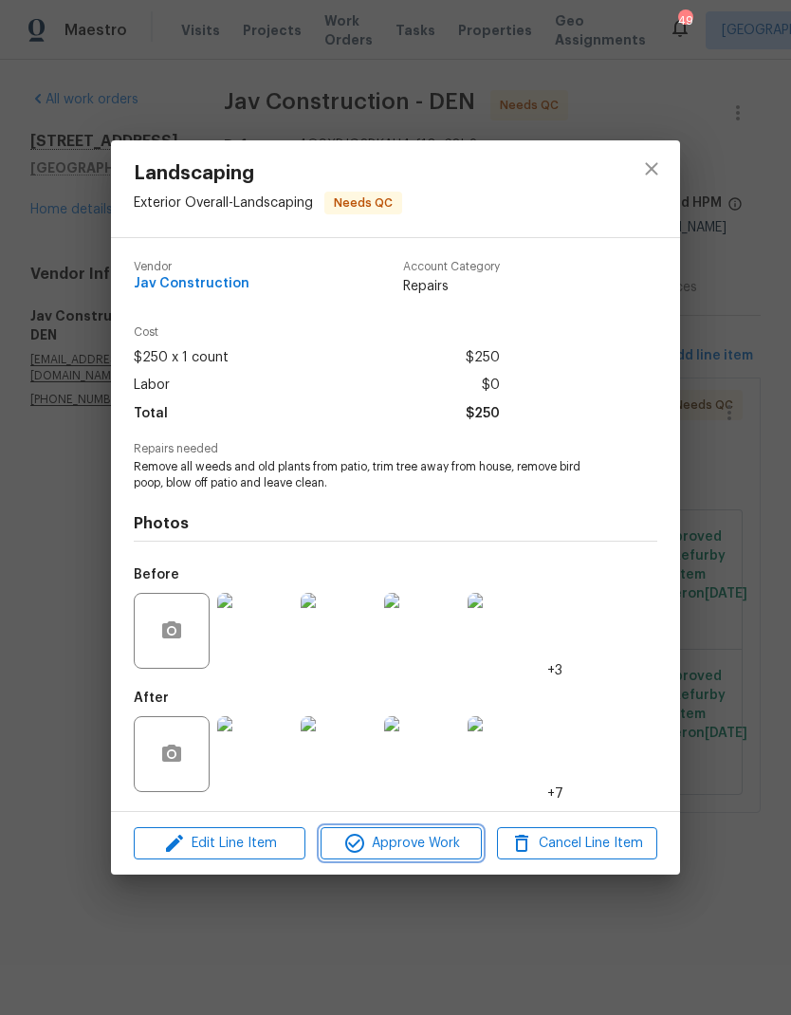
click at [428, 848] on span "Approve Work" at bounding box center [400, 844] width 149 height 24
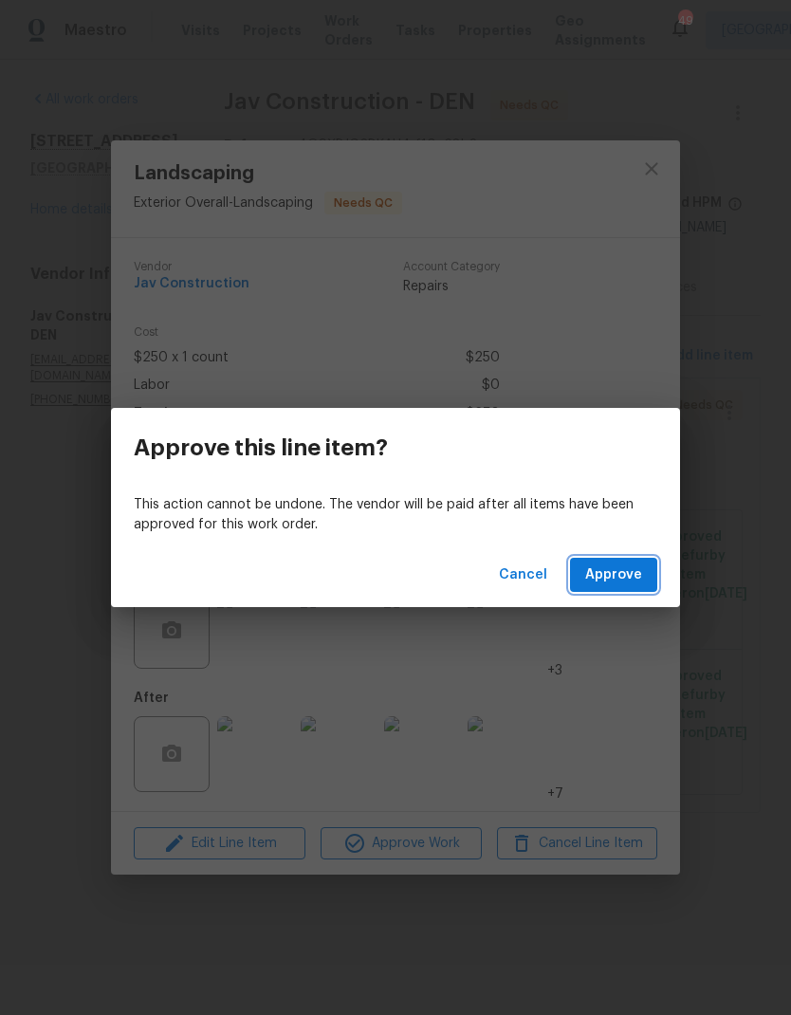
click at [623, 575] on span "Approve" at bounding box center [613, 576] width 57 height 24
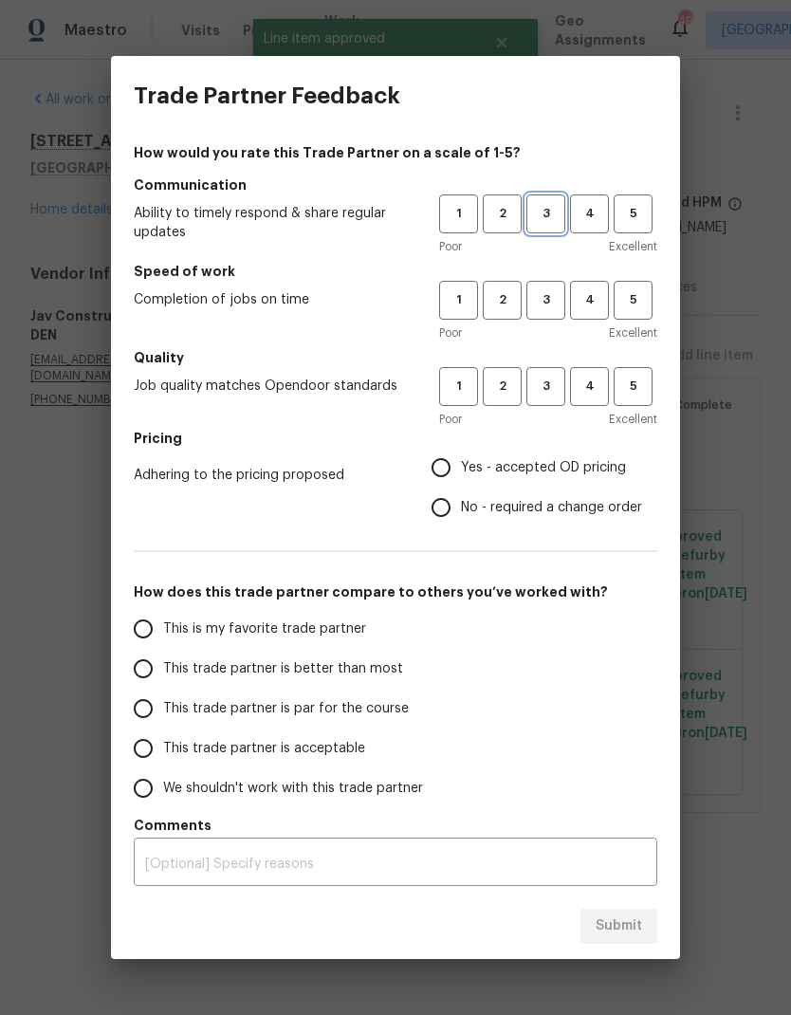
click at [550, 215] on span "3" at bounding box center [545, 214] width 35 height 22
click at [546, 304] on span "3" at bounding box center [545, 300] width 35 height 22
click at [552, 384] on span "3" at bounding box center [545, 387] width 35 height 22
click at [457, 464] on input "Yes - accepted OD pricing" at bounding box center [441, 468] width 40 height 40
radio input "true"
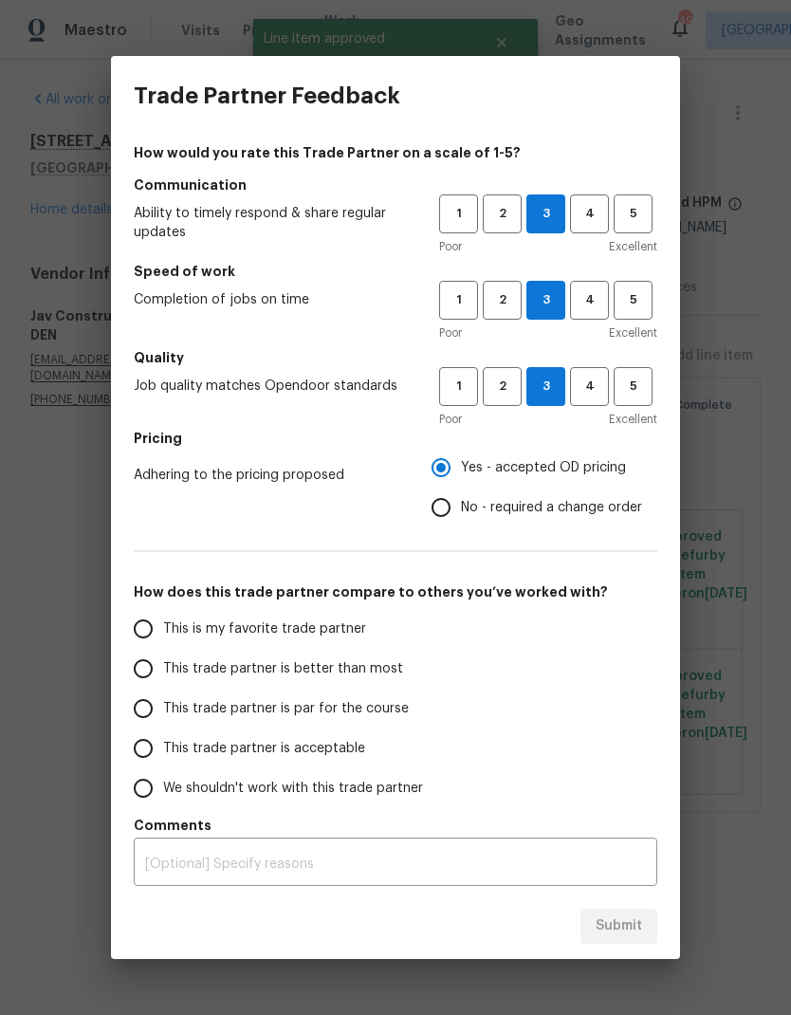
click at [153, 625] on input "This is my favorite trade partner" at bounding box center [143, 629] width 40 height 40
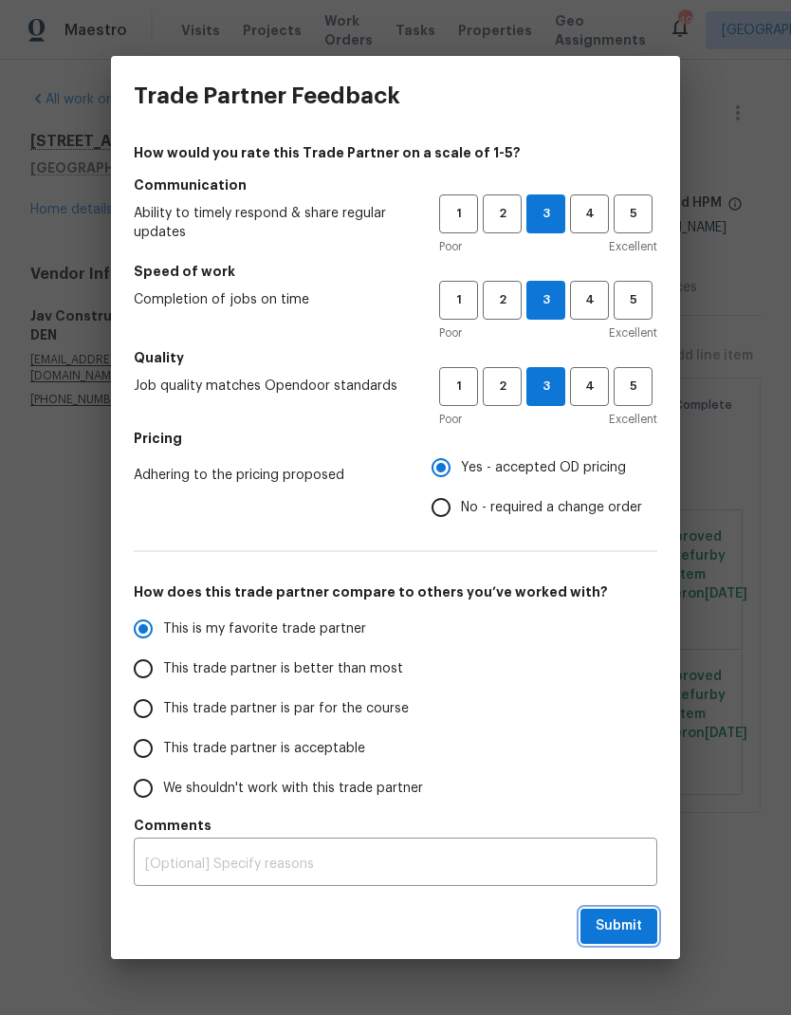
click at [622, 926] on span "Submit" at bounding box center [619, 927] width 46 height 24
radio input "true"
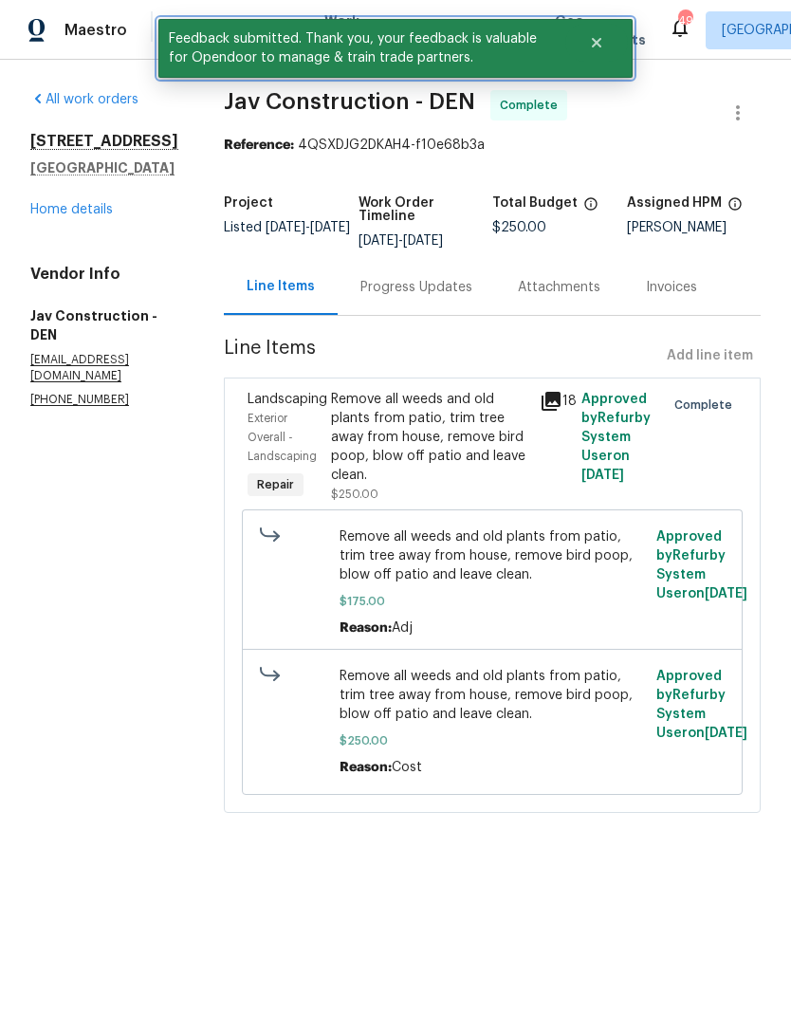
click at [597, 45] on icon "Close" at bounding box center [596, 42] width 9 height 9
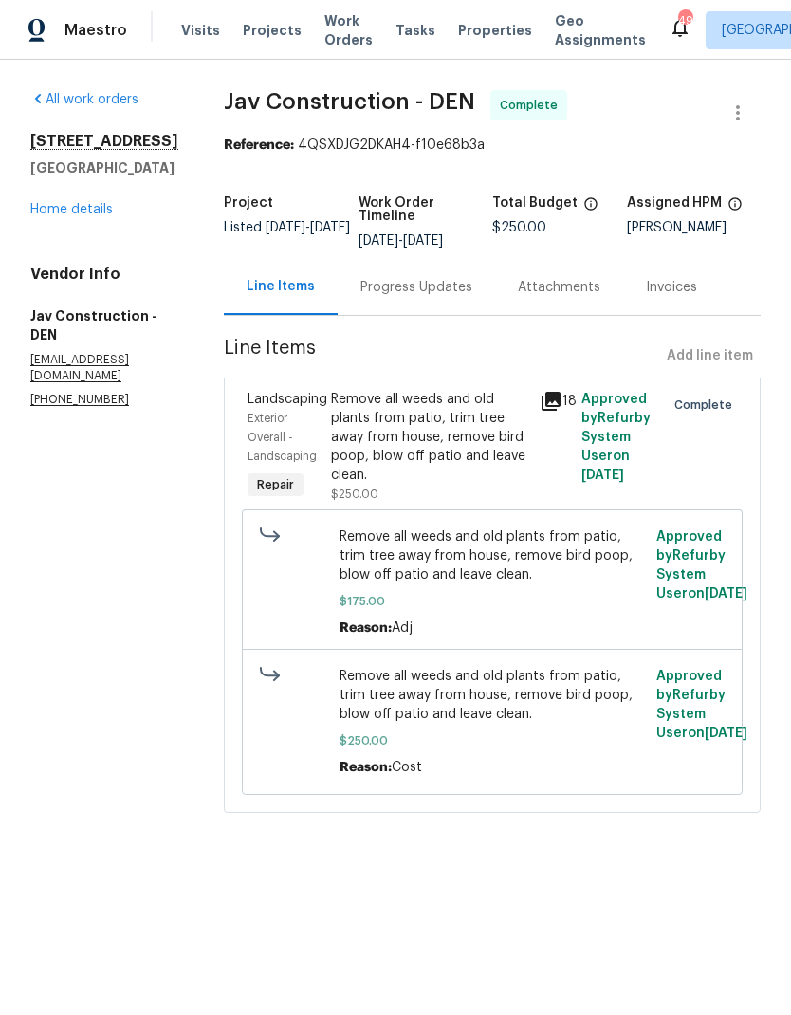
click at [335, 30] on span "Work Orders" at bounding box center [348, 30] width 48 height 38
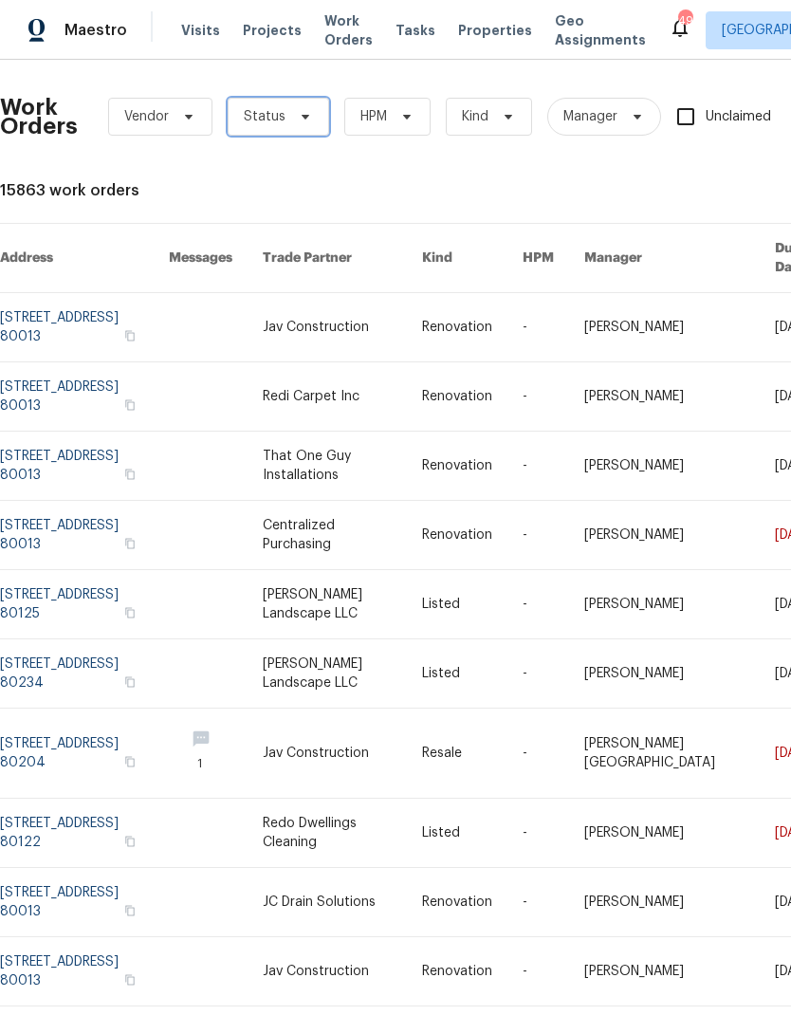
click at [315, 117] on span "Status" at bounding box center [279, 117] width 102 height 38
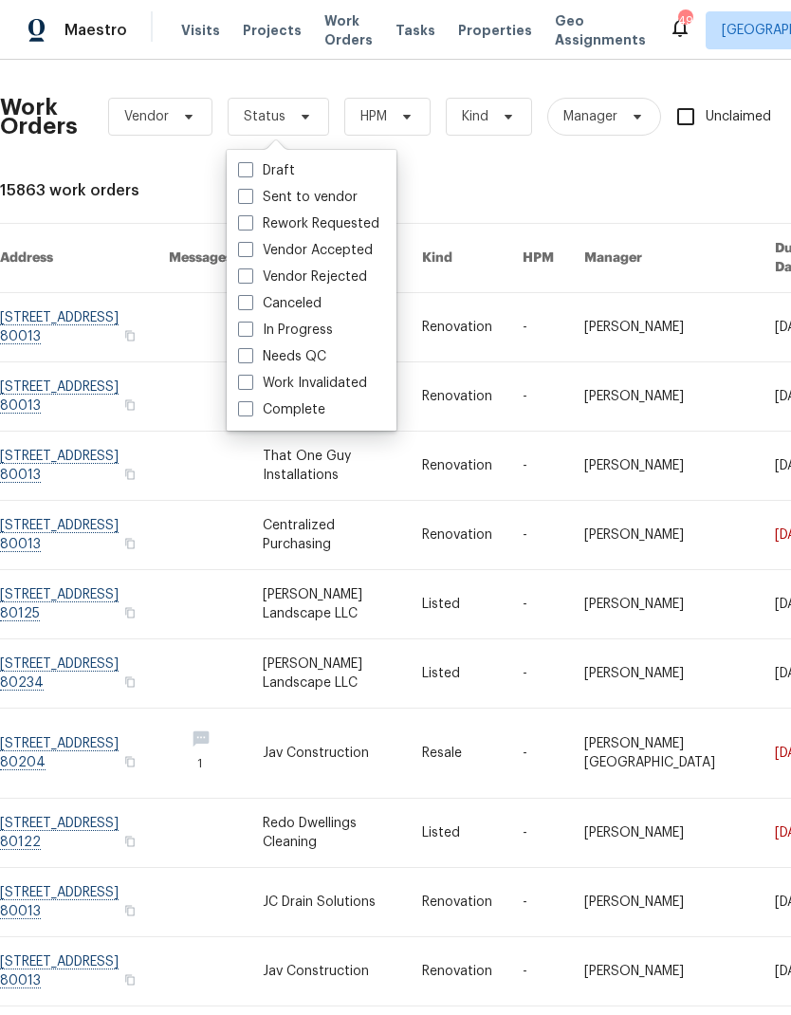
click at [254, 352] on label "Needs QC" at bounding box center [282, 356] width 88 height 19
click at [250, 352] on input "Needs QC" at bounding box center [244, 353] width 12 height 12
checkbox input "true"
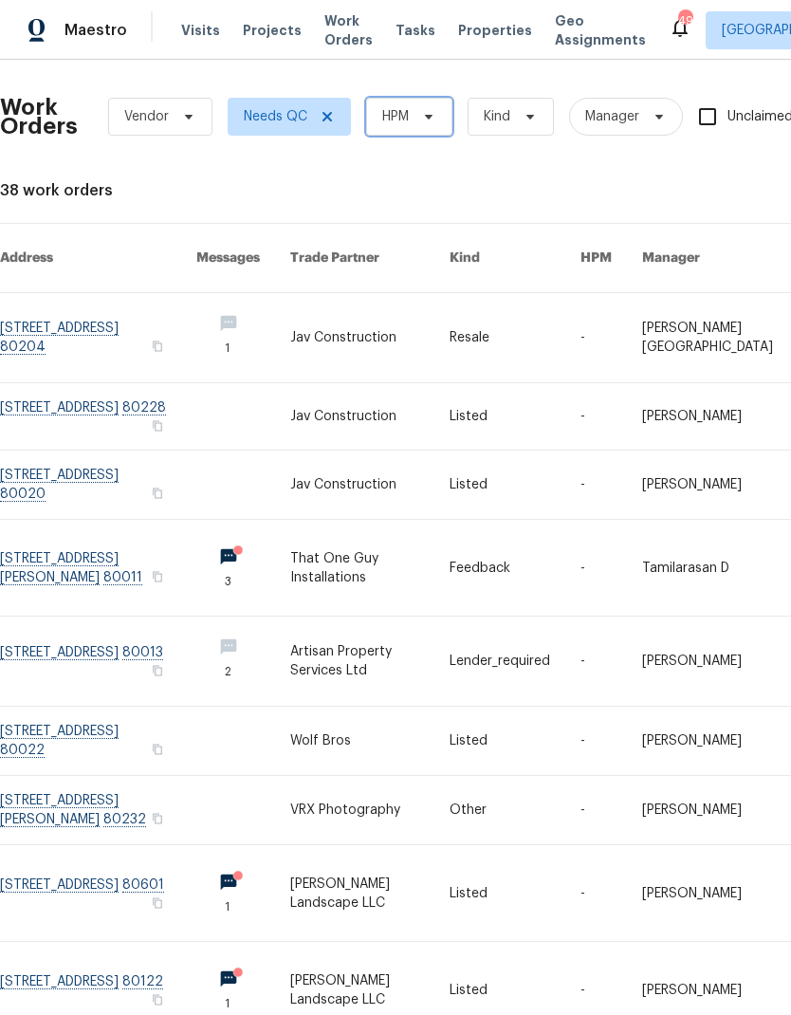
click at [432, 117] on icon at bounding box center [429, 117] width 8 height 5
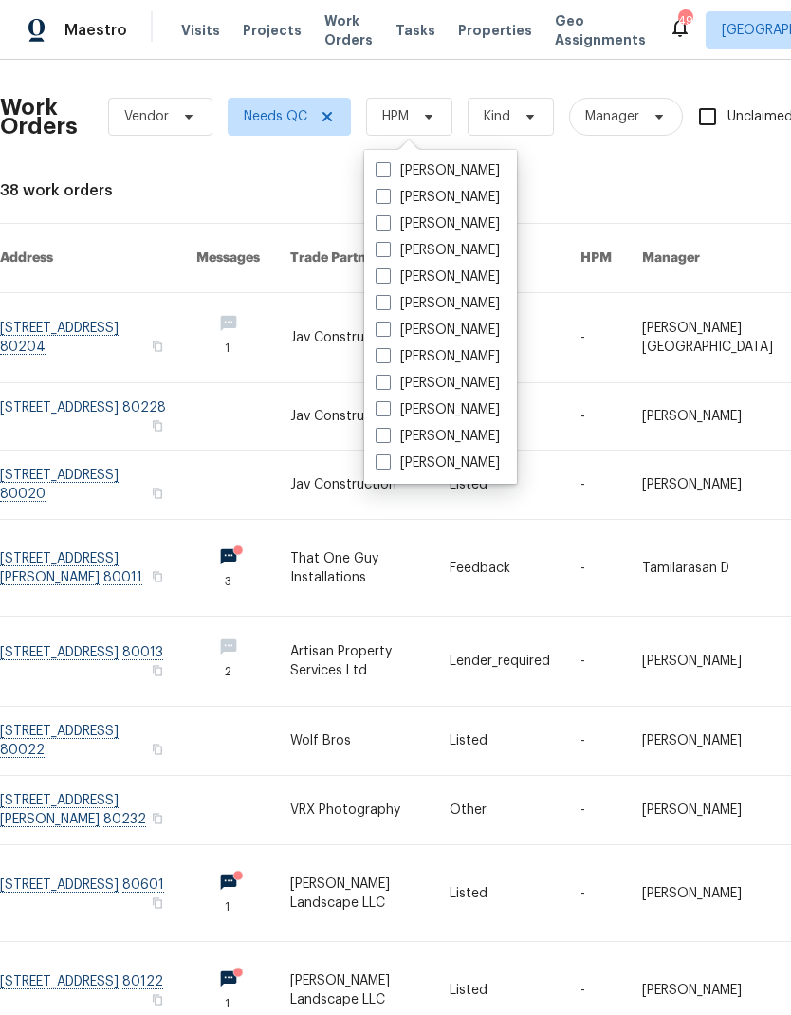
click at [397, 167] on label "[PERSON_NAME]" at bounding box center [438, 170] width 124 height 19
click at [388, 167] on input "[PERSON_NAME]" at bounding box center [382, 167] width 12 height 12
checkbox input "true"
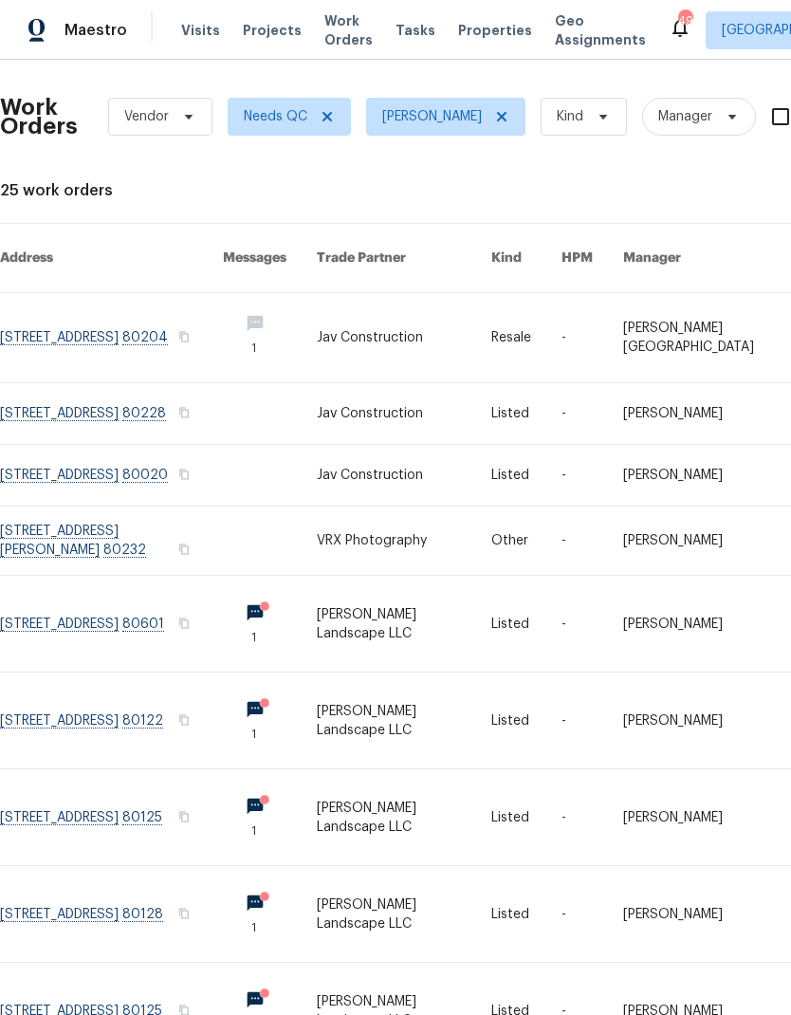
click at [443, 459] on link at bounding box center [404, 475] width 175 height 61
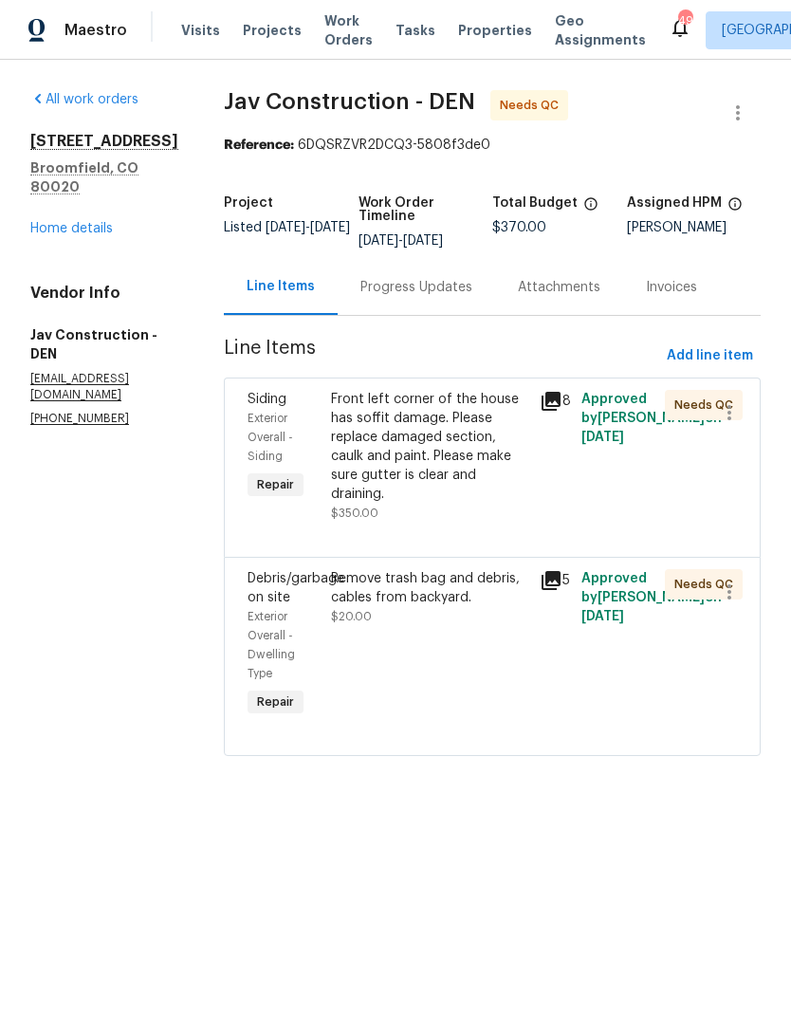
click at [546, 402] on icon at bounding box center [551, 401] width 19 height 19
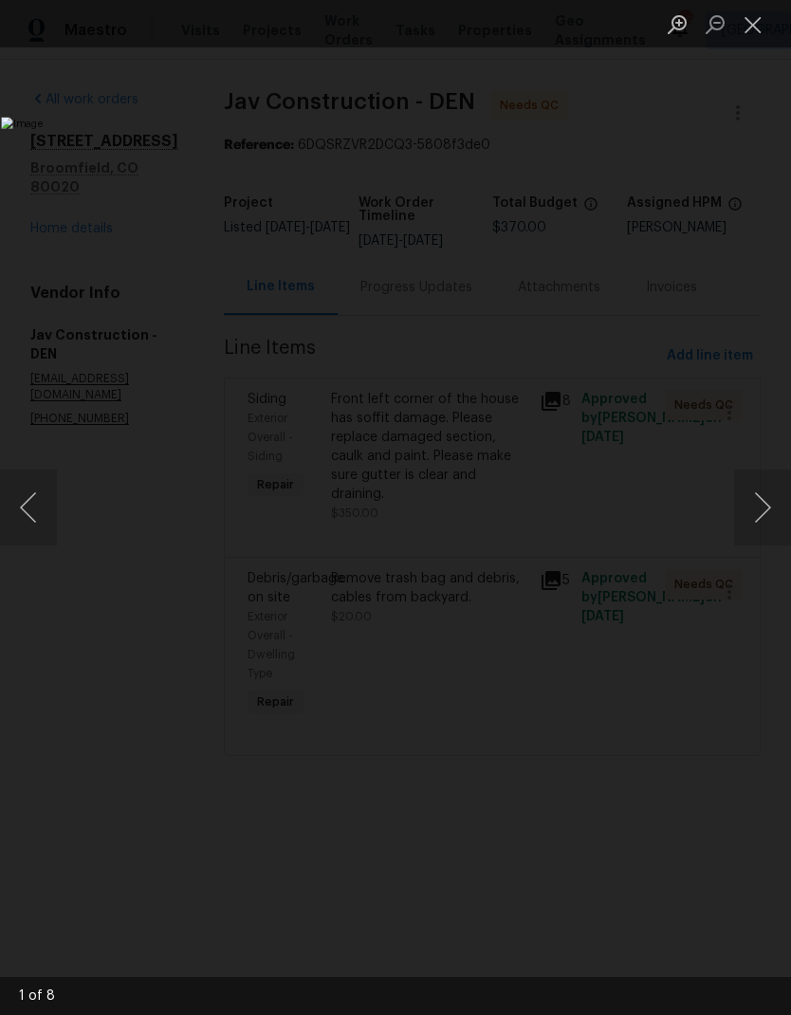
click at [750, 506] on button "Next image" at bounding box center [762, 508] width 57 height 76
click at [748, 500] on button "Next image" at bounding box center [762, 508] width 57 height 76
click at [753, 496] on button "Next image" at bounding box center [762, 508] width 57 height 76
click at [749, 494] on button "Next image" at bounding box center [762, 508] width 57 height 76
click at [750, 495] on button "Next image" at bounding box center [762, 508] width 57 height 76
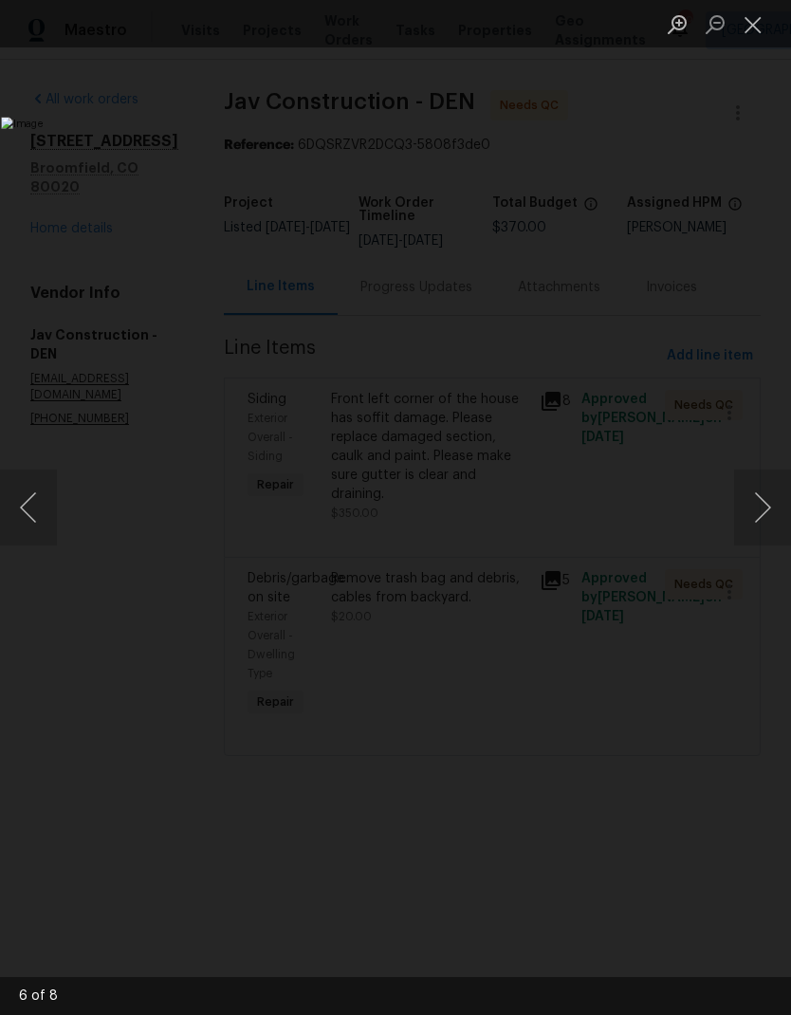
click at [752, 490] on button "Next image" at bounding box center [762, 508] width 57 height 76
click at [754, 490] on button "Next image" at bounding box center [762, 508] width 57 height 76
click at [749, 491] on button "Next image" at bounding box center [762, 508] width 57 height 76
click at [753, 490] on button "Next image" at bounding box center [762, 508] width 57 height 76
click at [749, 492] on button "Next image" at bounding box center [762, 508] width 57 height 76
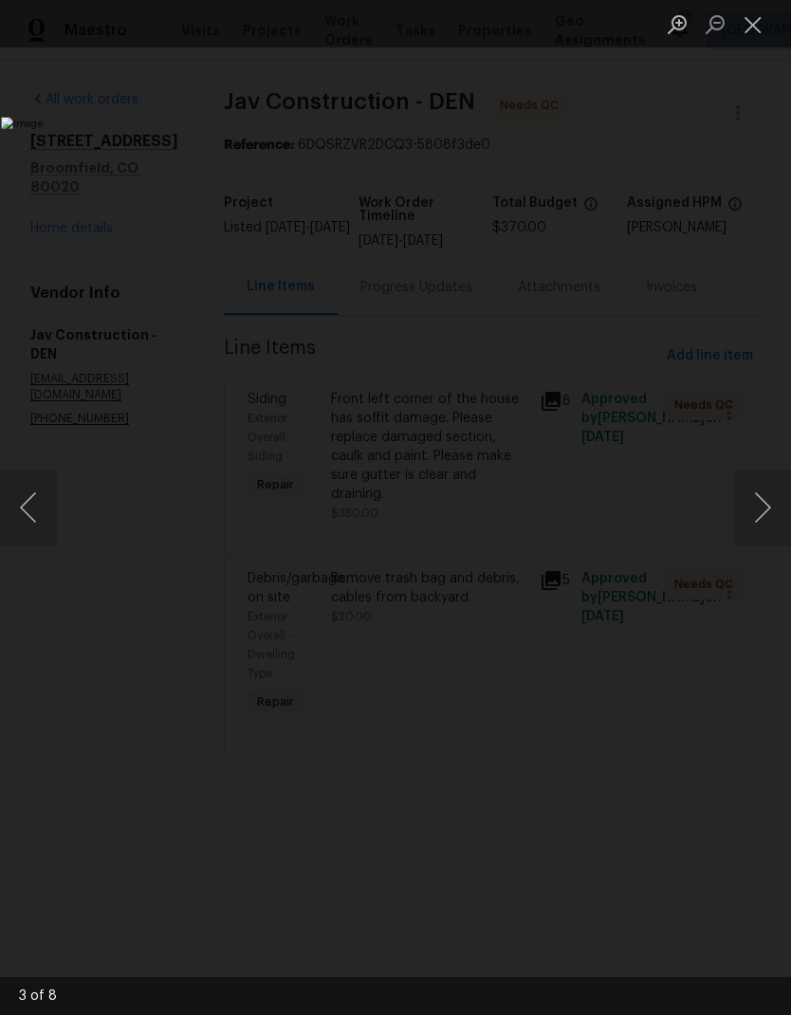
click at [754, 28] on button "Close lightbox" at bounding box center [753, 24] width 38 height 33
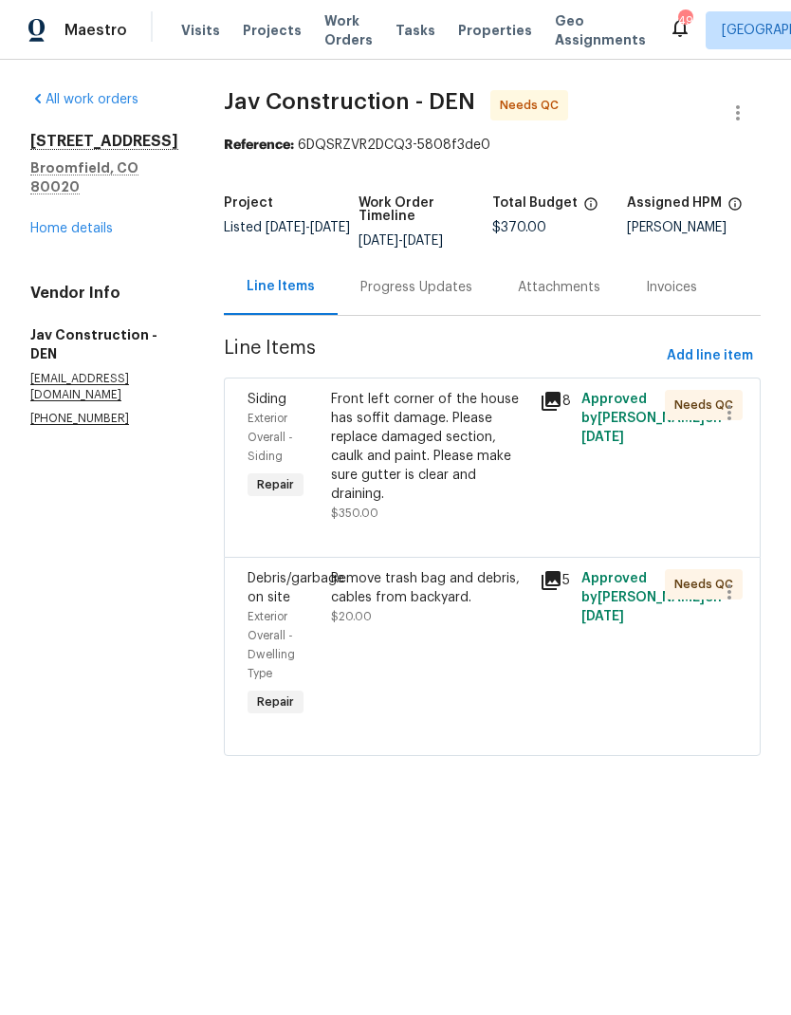
click at [554, 571] on icon at bounding box center [551, 580] width 19 height 19
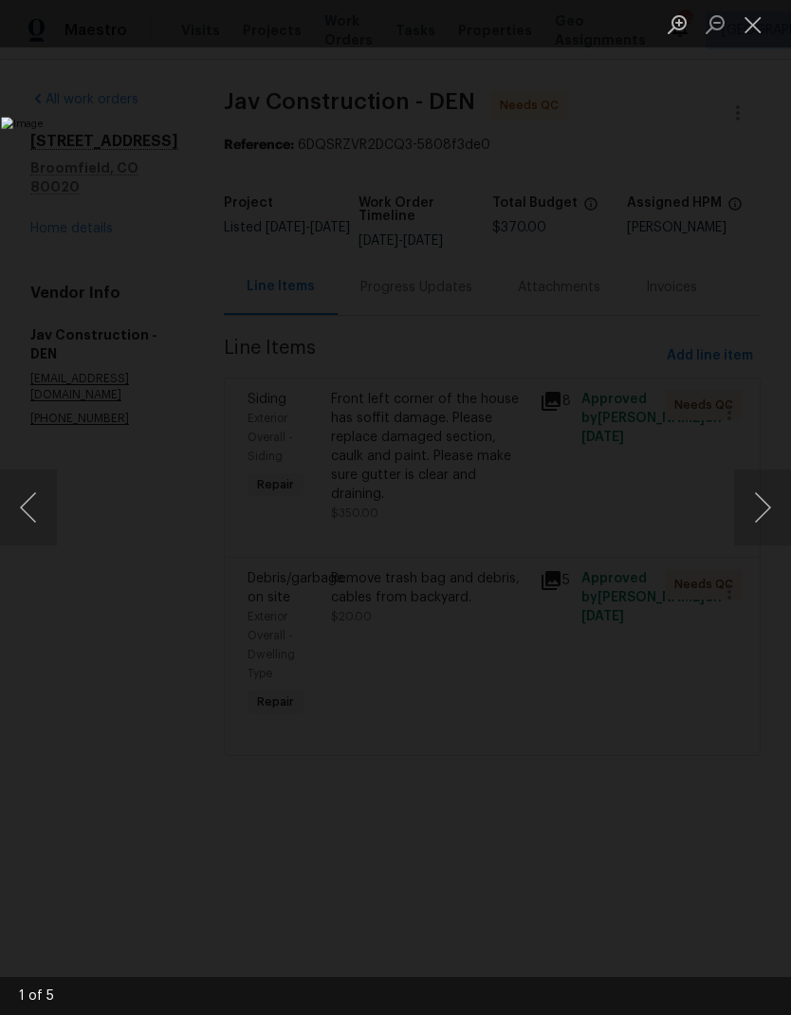
click at [753, 504] on button "Next image" at bounding box center [762, 508] width 57 height 76
click at [758, 492] on button "Next image" at bounding box center [762, 508] width 57 height 76
click at [755, 493] on button "Next image" at bounding box center [762, 508] width 57 height 76
click at [755, 492] on button "Next image" at bounding box center [762, 508] width 57 height 76
click at [754, 491] on button "Next image" at bounding box center [762, 508] width 57 height 76
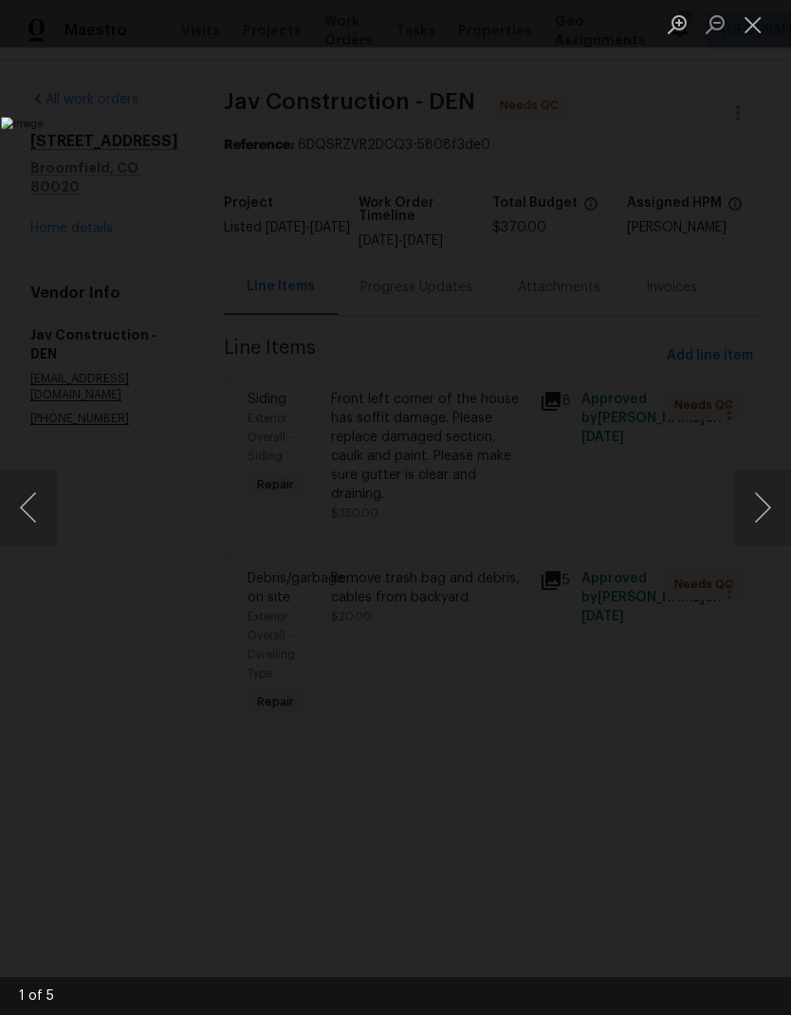
click at [758, 28] on button "Close lightbox" at bounding box center [753, 24] width 38 height 33
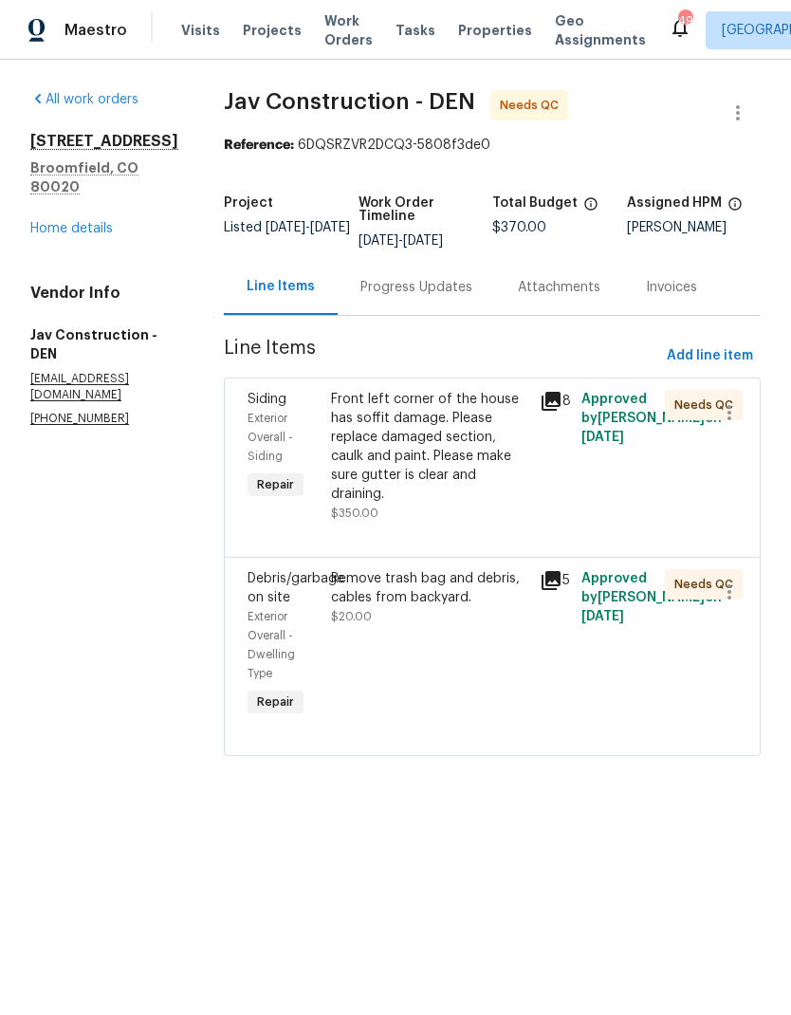
click at [435, 432] on div "Front left corner of the house has soffit damage. Please replace damaged sectio…" at bounding box center [429, 447] width 197 height 114
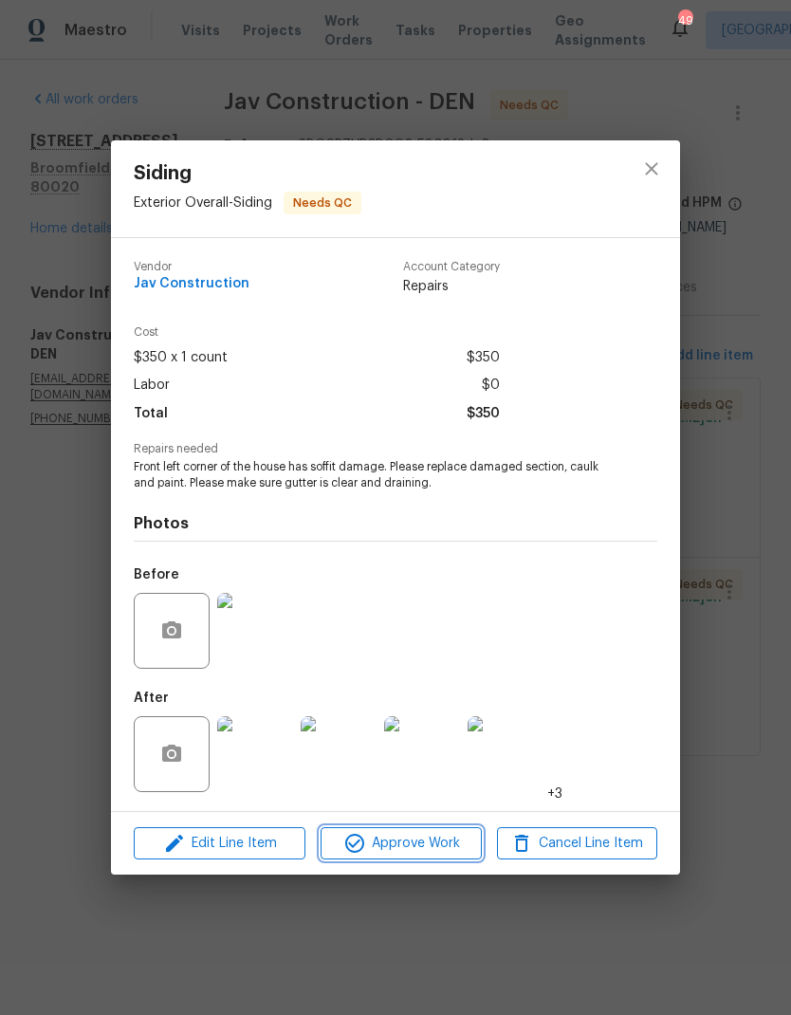
click at [433, 848] on span "Approve Work" at bounding box center [400, 844] width 149 height 24
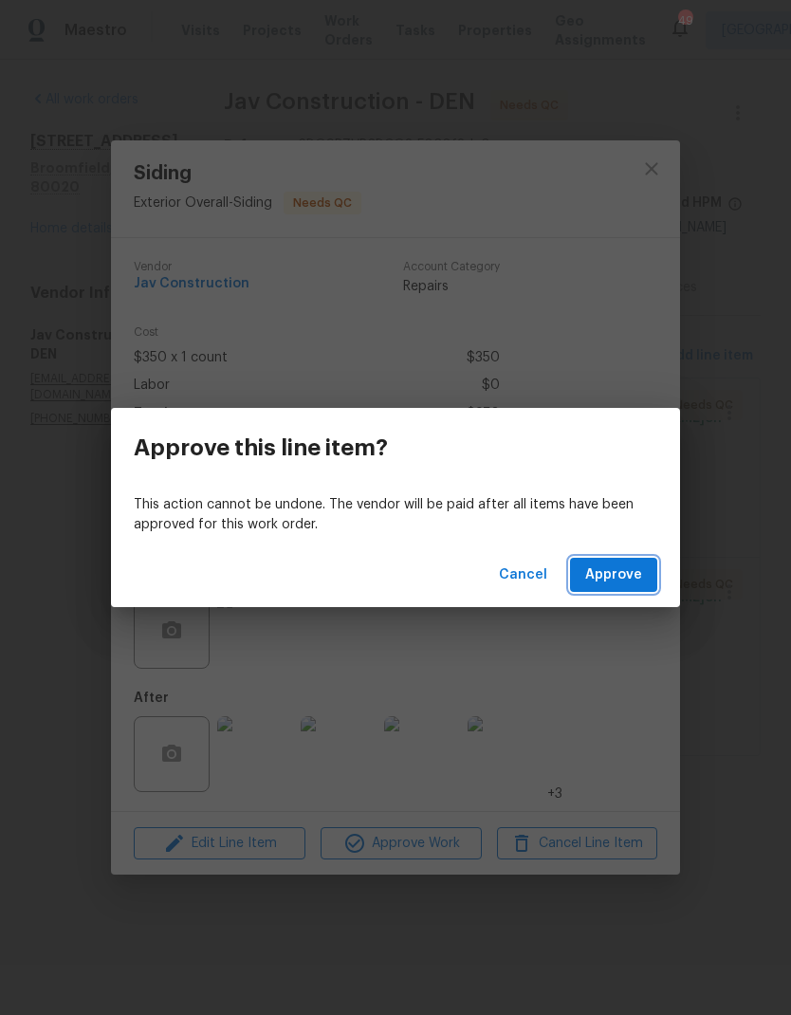
click at [626, 576] on span "Approve" at bounding box center [613, 576] width 57 height 24
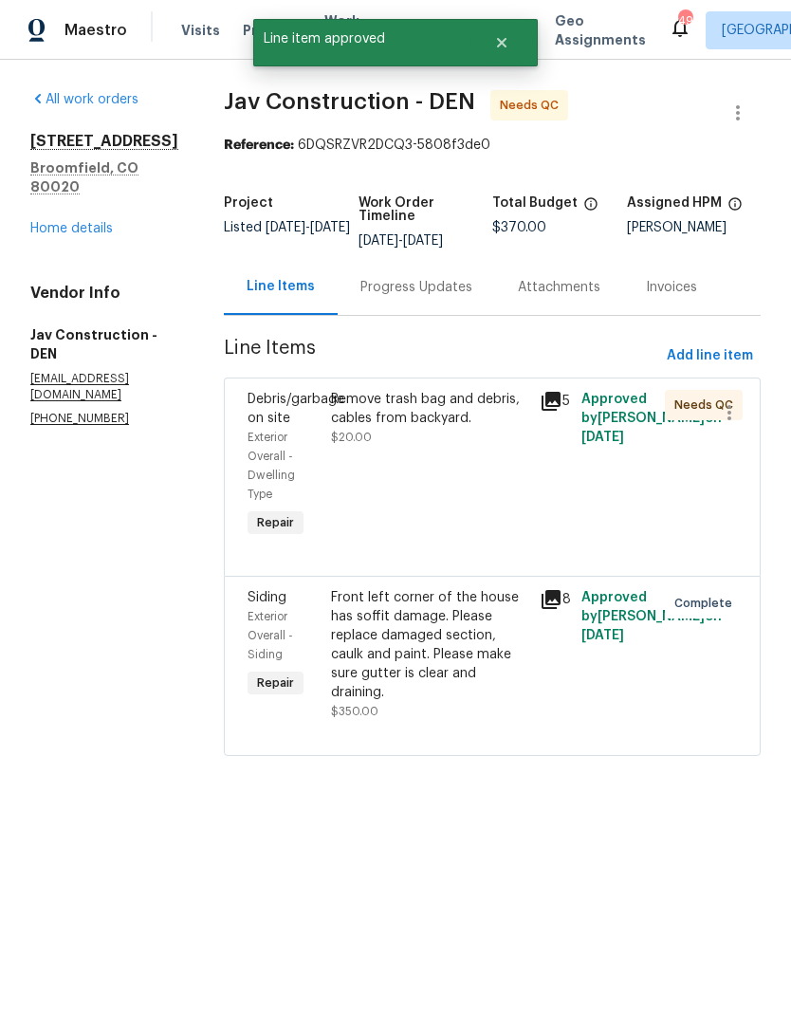
click at [419, 418] on div "Remove trash bag and debris, cables from backyard." at bounding box center [429, 409] width 197 height 38
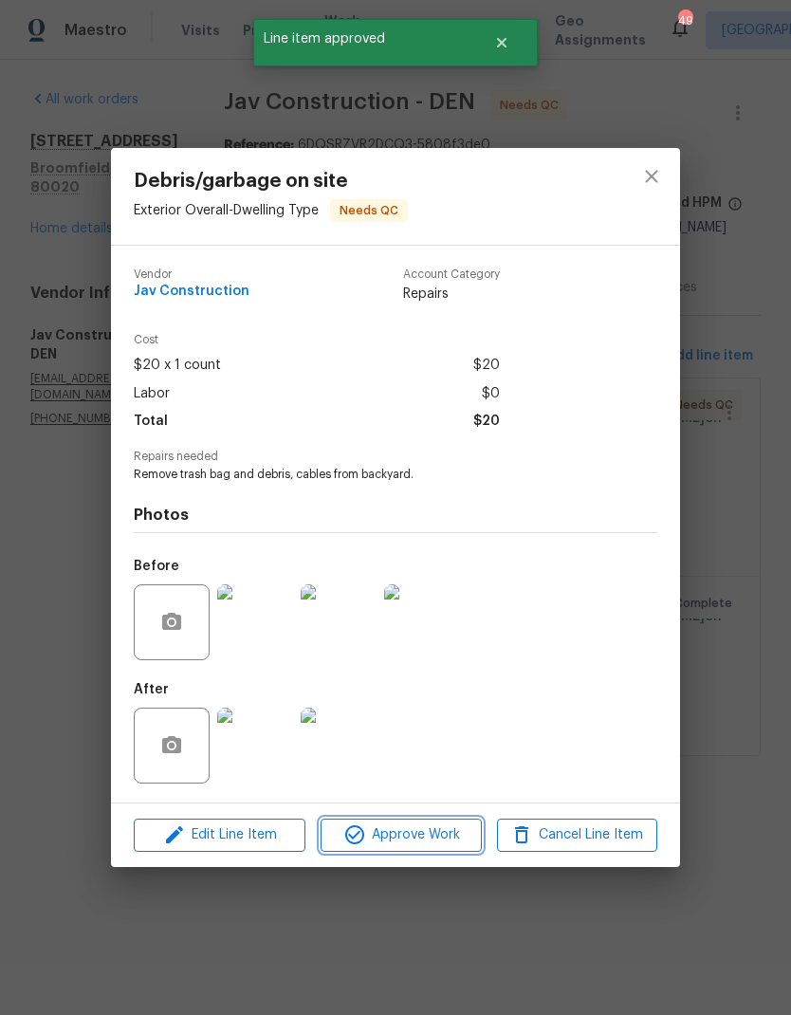
click at [424, 837] on span "Approve Work" at bounding box center [400, 835] width 149 height 24
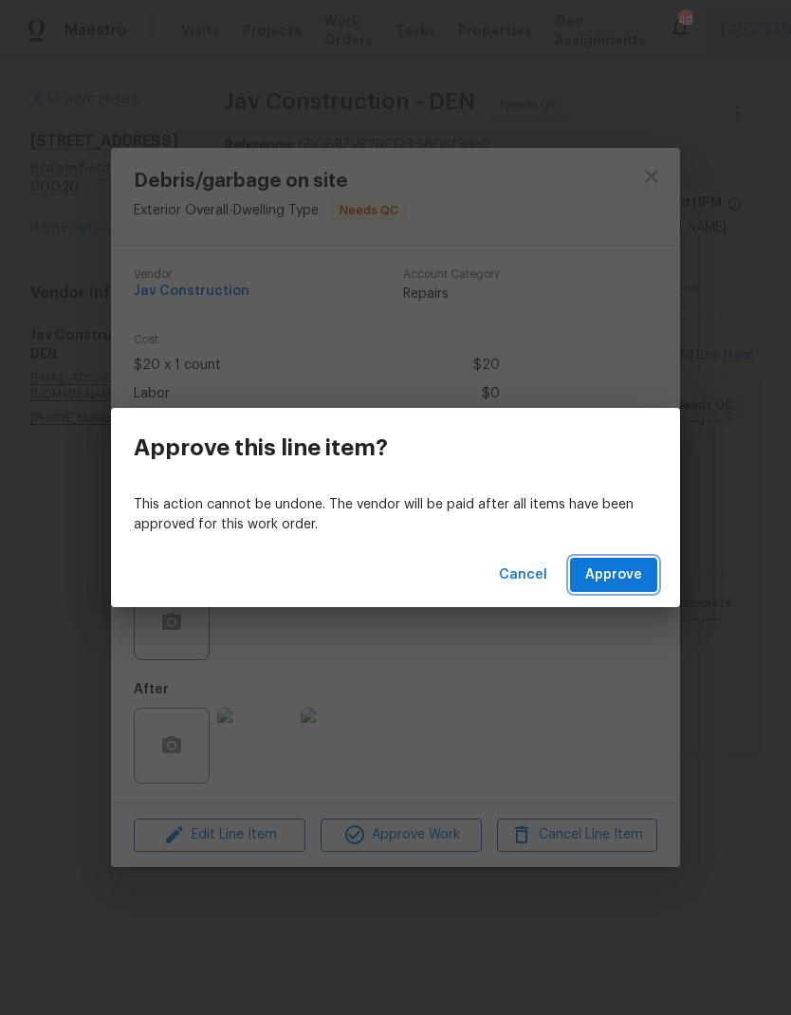
click at [621, 581] on span "Approve" at bounding box center [613, 576] width 57 height 24
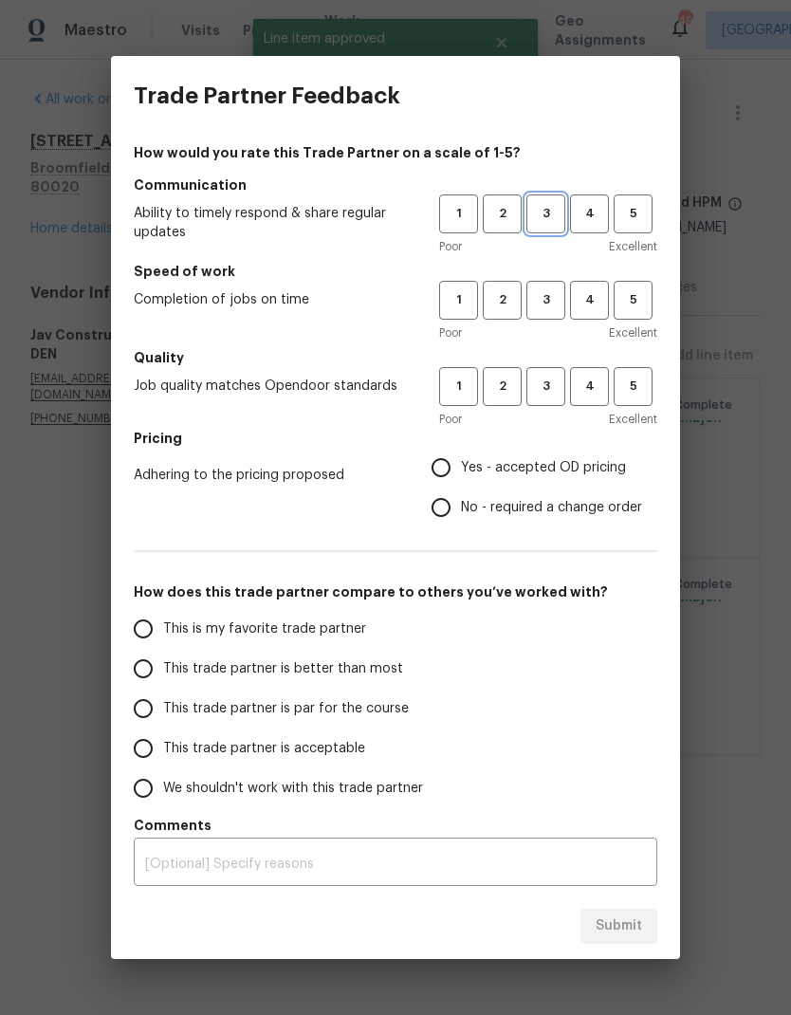
click at [546, 221] on span "3" at bounding box center [545, 214] width 35 height 22
click at [545, 306] on span "3" at bounding box center [545, 300] width 35 height 22
click at [554, 393] on span "3" at bounding box center [545, 387] width 35 height 22
click at [150, 625] on input "This is my favorite trade partner" at bounding box center [143, 629] width 40 height 40
radio input "true"
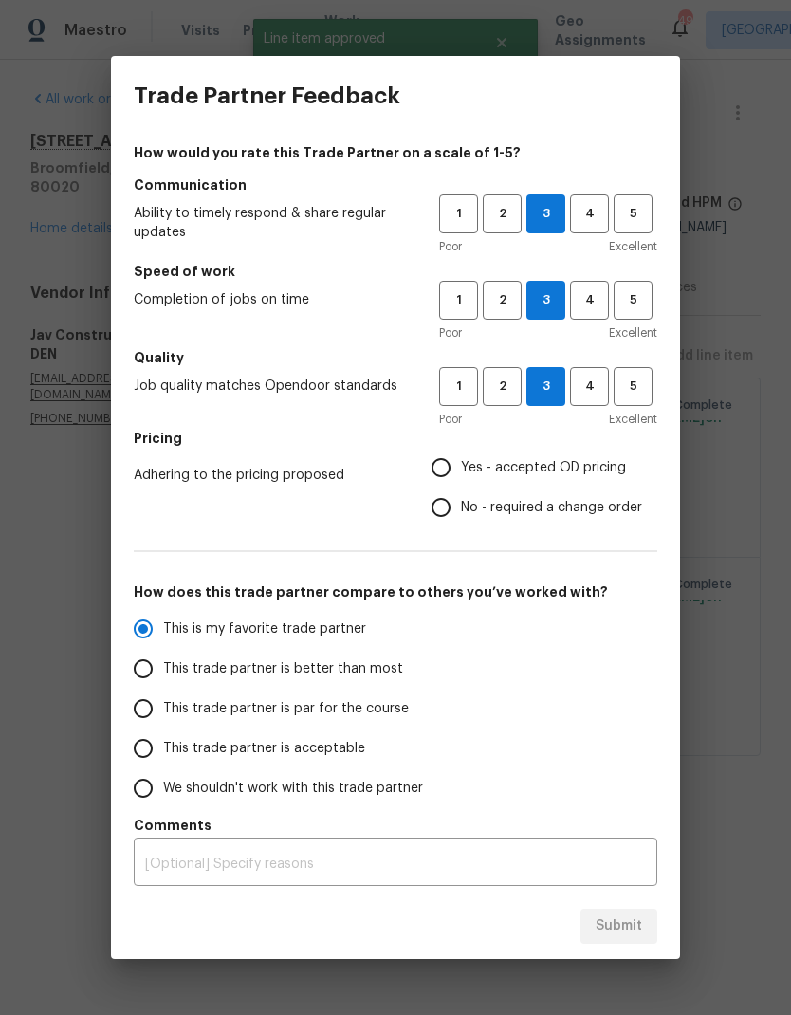
click at [443, 470] on input "Yes - accepted OD pricing" at bounding box center [441, 468] width 40 height 40
click at [624, 922] on span "Submit" at bounding box center [619, 927] width 46 height 24
radio input "false"
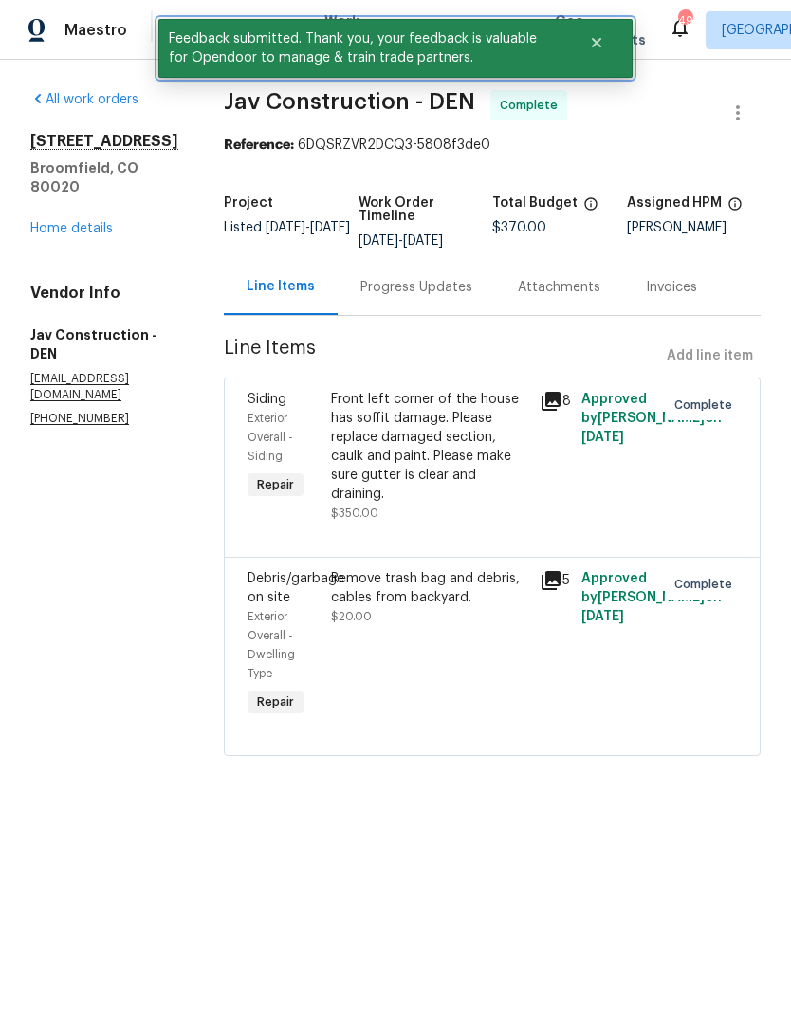
click at [596, 43] on icon "Close" at bounding box center [596, 42] width 9 height 9
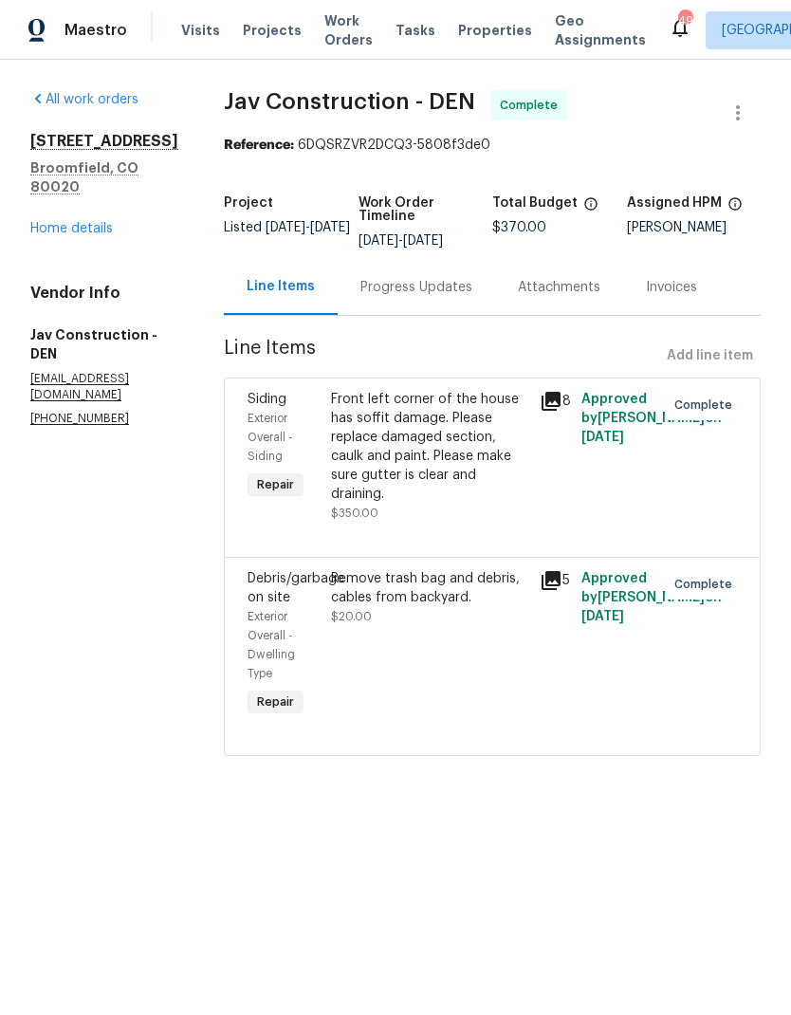
click at [334, 28] on span "Work Orders" at bounding box center [348, 30] width 48 height 38
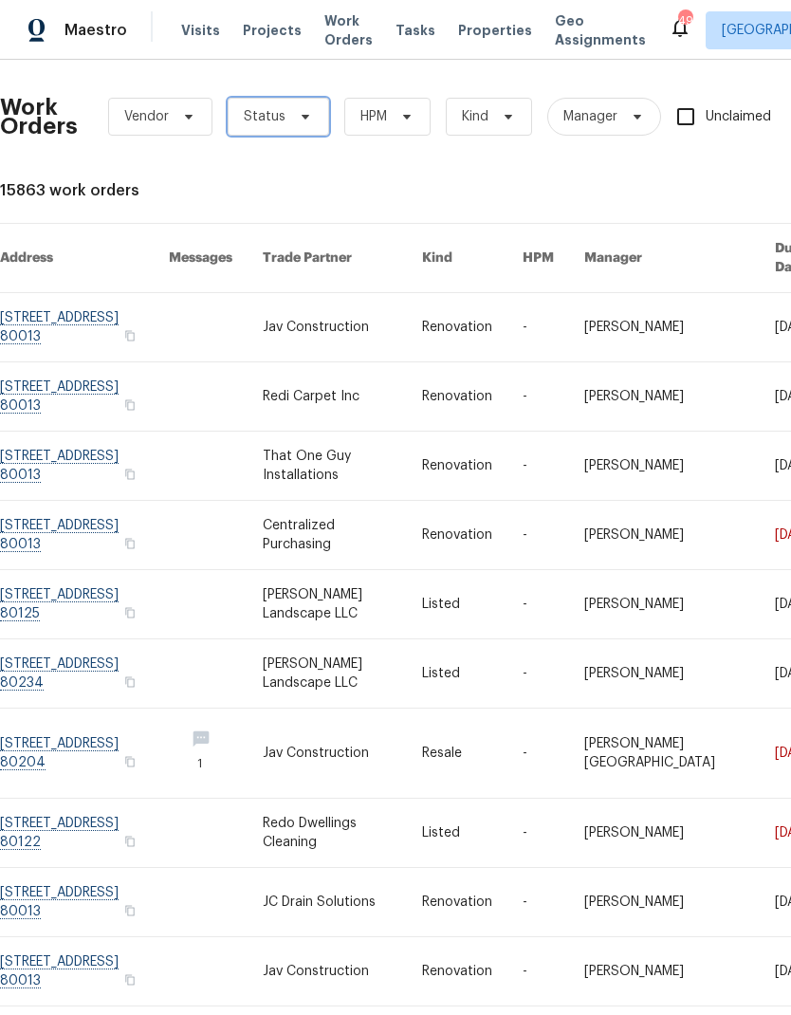
click at [309, 115] on span "Status" at bounding box center [279, 117] width 102 height 38
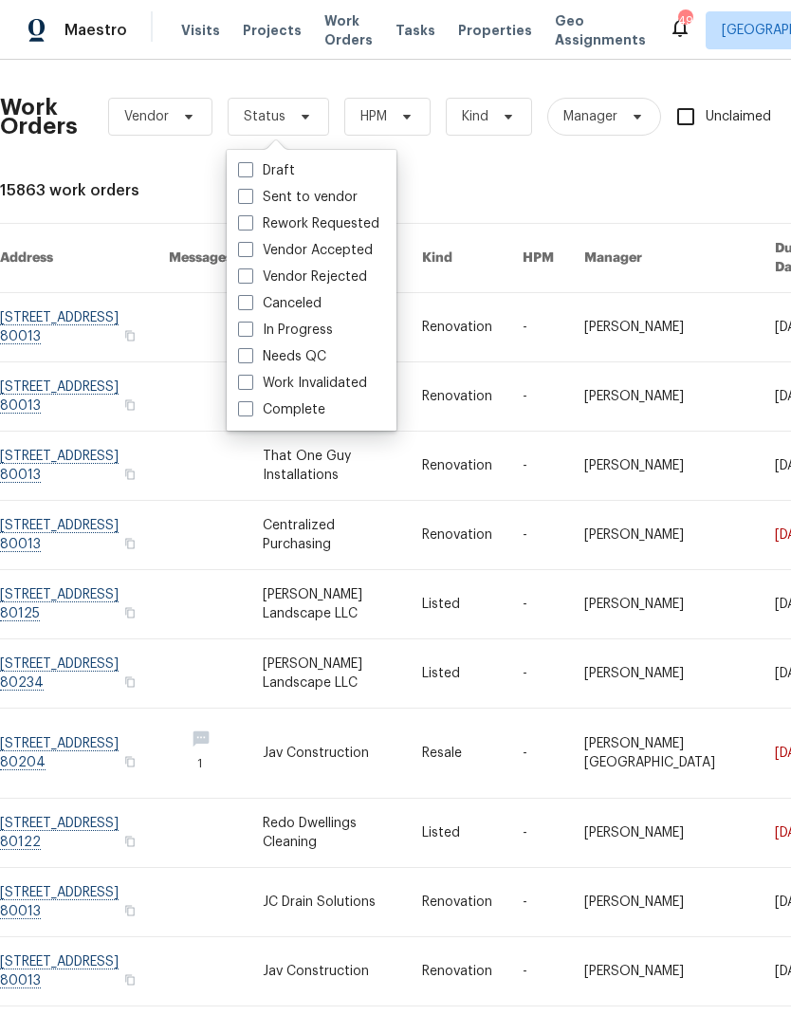
click at [277, 350] on label "Needs QC" at bounding box center [282, 356] width 88 height 19
click at [250, 350] on input "Needs QC" at bounding box center [244, 353] width 12 height 12
checkbox input "true"
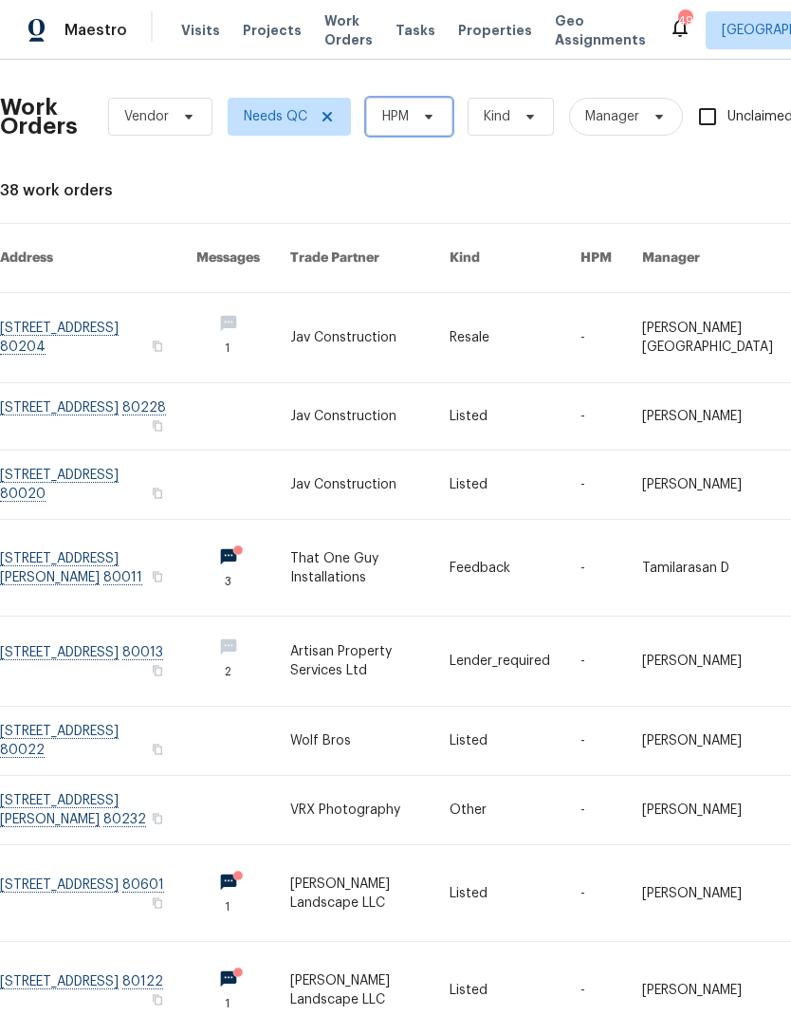
click at [440, 116] on span "HPM" at bounding box center [409, 117] width 86 height 38
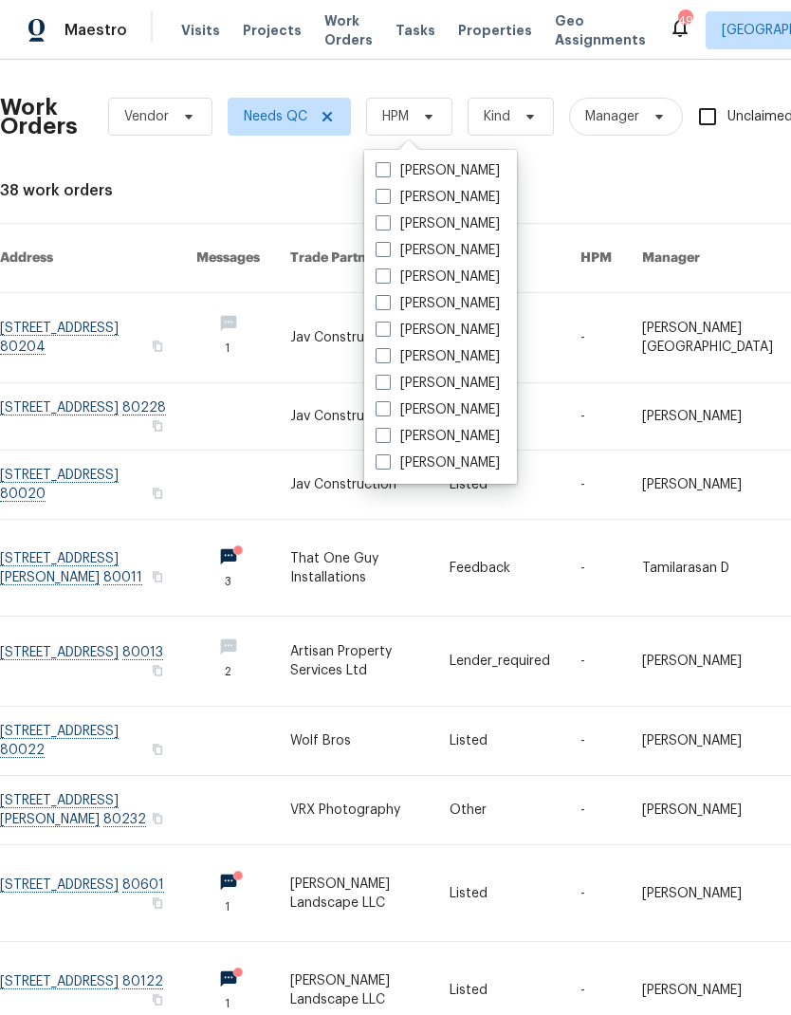
click at [423, 167] on label "[PERSON_NAME]" at bounding box center [438, 170] width 124 height 19
click at [388, 167] on input "[PERSON_NAME]" at bounding box center [382, 167] width 12 height 12
checkbox input "true"
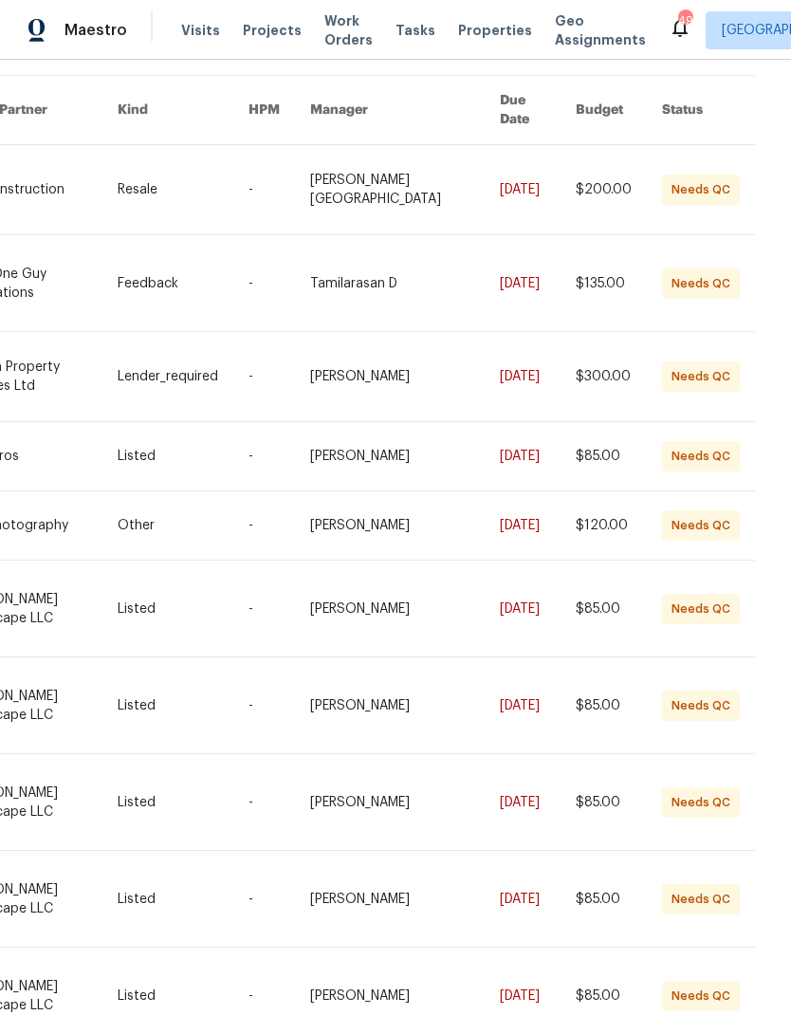
scroll to position [147, 336]
